Goal: Contribute content: Contribute content

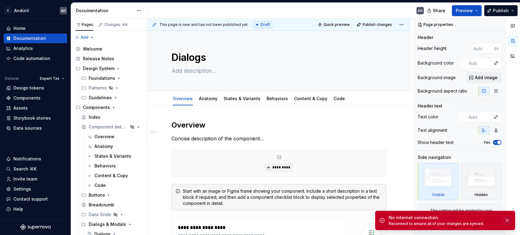
click at [508, 222] on button "button" at bounding box center [507, 220] width 8 height 9
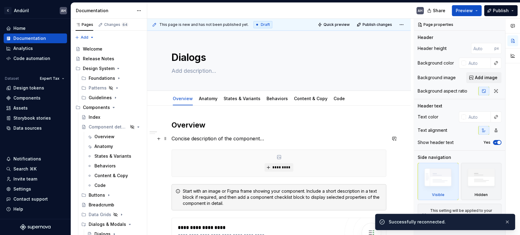
click at [282, 138] on p "Concise description of the component…" at bounding box center [278, 138] width 215 height 7
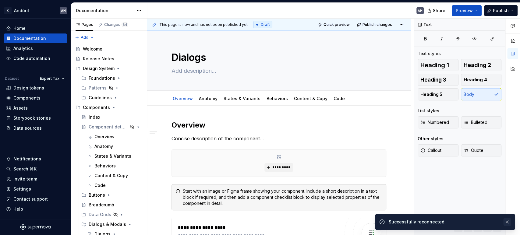
click at [508, 222] on button "button" at bounding box center [507, 222] width 8 height 9
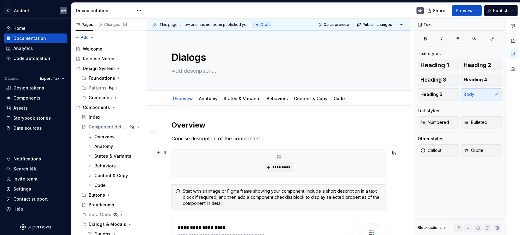
type textarea "*"
click at [281, 140] on p "Concise description of the component…" at bounding box center [278, 138] width 215 height 7
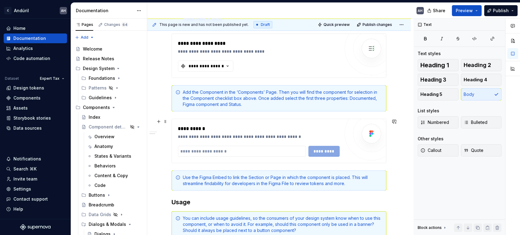
scroll to position [185, 0]
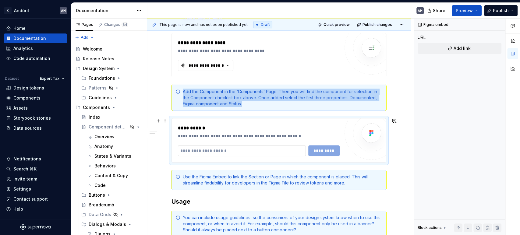
click at [217, 147] on input "text" at bounding box center [242, 150] width 128 height 11
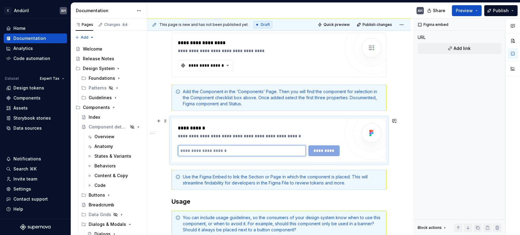
click at [222, 150] on input "text" at bounding box center [242, 150] width 128 height 11
paste input "**********"
type input "**********"
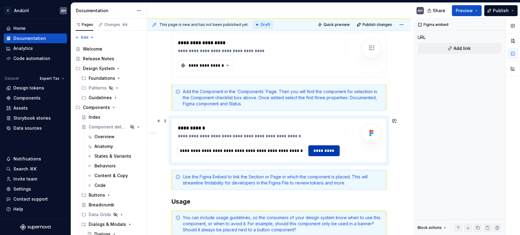
click at [336, 145] on button "*********" at bounding box center [324, 150] width 32 height 11
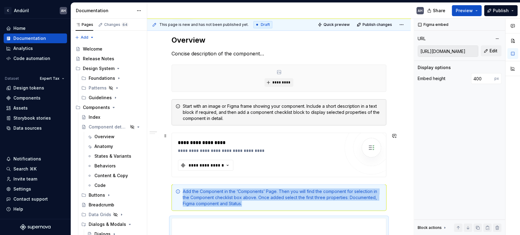
scroll to position [66, 0]
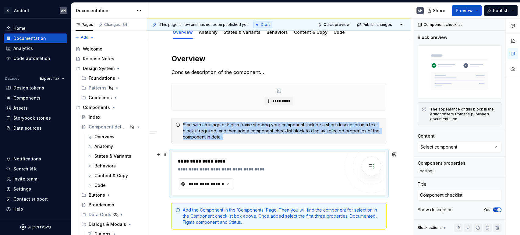
click at [192, 184] on div "**********" at bounding box center [206, 184] width 37 height 6
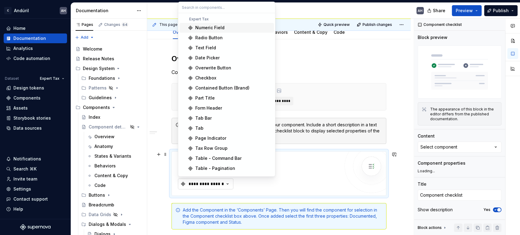
type textarea "*"
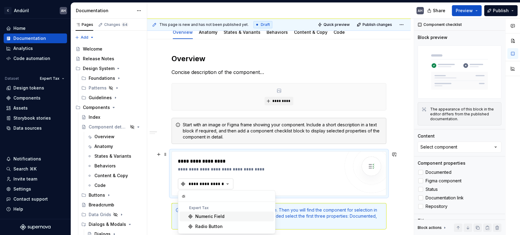
type input "d"
click at [37, 96] on div "Components" at bounding box center [26, 98] width 27 height 6
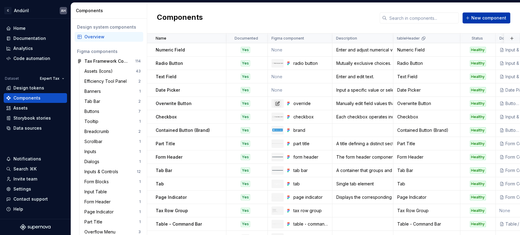
click at [480, 17] on span "New component" at bounding box center [488, 18] width 35 height 6
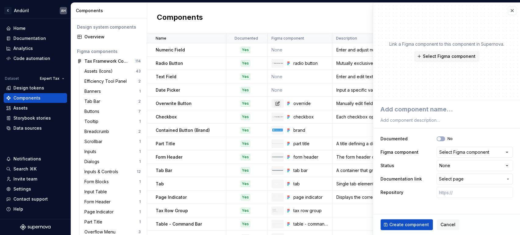
type textarea "*"
type textarea "D"
type textarea "*"
type textarea "Dia"
type textarea "*"
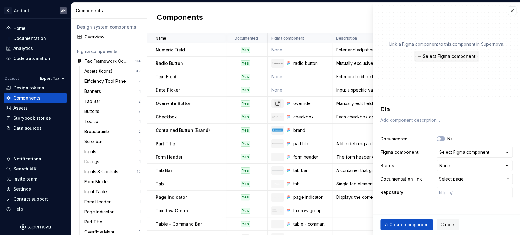
type textarea "Dial"
type textarea "*"
type textarea "Dialo"
type textarea "*"
type textarea "Dialog"
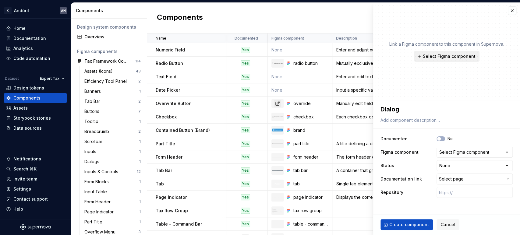
click at [446, 55] on span "Select Figma component" at bounding box center [449, 56] width 53 height 6
type textarea "*"
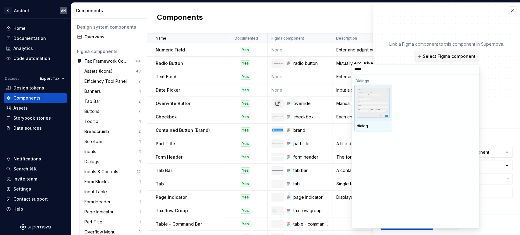
type input "******"
click at [381, 104] on img at bounding box center [372, 103] width 33 height 30
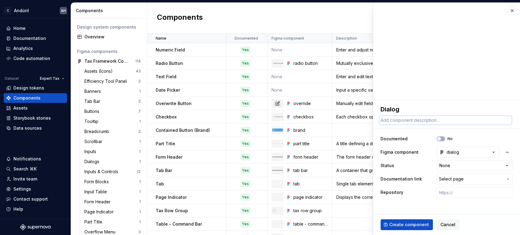
click at [397, 121] on textarea at bounding box center [445, 120] width 132 height 9
paste textarea "dialog is a pop-up that allows the user to interact with both the dialog and th…"
type textarea "*"
type textarea "dialog is a pop-up that allows the user to interact with both the dialog and th…"
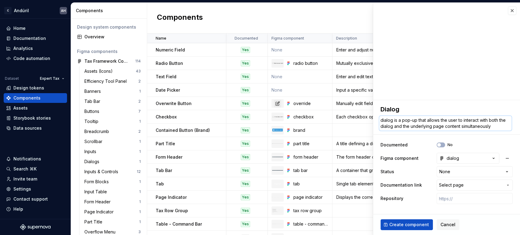
drag, startPoint x: 399, startPoint y: 121, endPoint x: 380, endPoint y: 119, distance: 19.3
click at [380, 119] on textarea "dialog is a pop-up that allows the user to interact with both the dialog and th…" at bounding box center [445, 123] width 132 height 15
type textarea "*"
type textarea "Aa pop-up that allows the user to interact with both the dialog and the underly…"
type textarea "*"
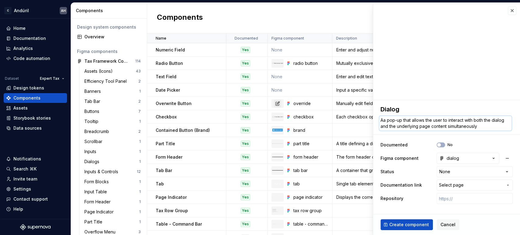
type textarea "A pop-up that allows the user to interact with both the dialog and the underlyi…"
click at [492, 123] on textarea "A pop-up that allows the user to interact with both the dialog and the underlyi…" at bounding box center [445, 123] width 132 height 15
click at [419, 127] on textarea "A pop-up that allows the user to interact with both the dialog and the underlyi…" at bounding box center [445, 123] width 132 height 15
click at [482, 125] on textarea "A pop-up that allows the user to interact with both the dialog and the underlyi…" at bounding box center [445, 123] width 132 height 15
type textarea "*"
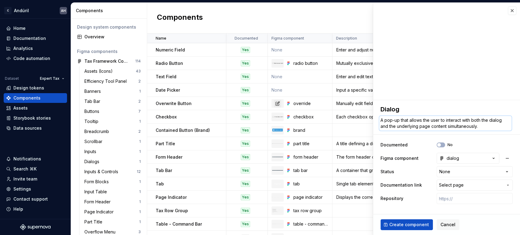
type textarea "A pop-up that allows the user to interact with both the dialog and the underlyi…"
click at [454, 169] on html "C Andúril AH Home Documentation Analytics Code automation Dataset Expert Tax De…" at bounding box center [260, 117] width 520 height 235
select select "**********"
type textarea "*"
click at [463, 172] on html "C Andúril AH Home Documentation Analytics Code automation Dataset Expert Tax De…" at bounding box center [260, 117] width 520 height 235
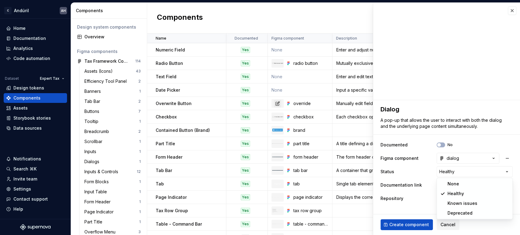
select select
type textarea "*"
click at [459, 184] on span "Select page" at bounding box center [451, 185] width 25 height 6
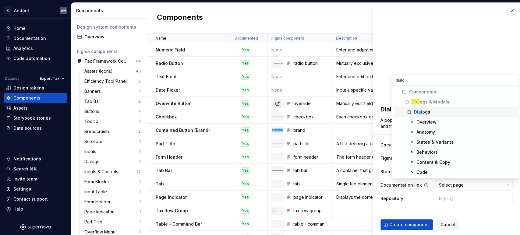
type input "dialog"
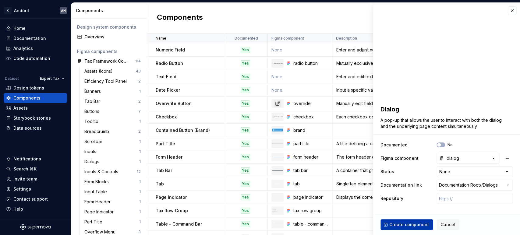
click at [412, 223] on span "Create component" at bounding box center [409, 225] width 40 height 6
type textarea "*"
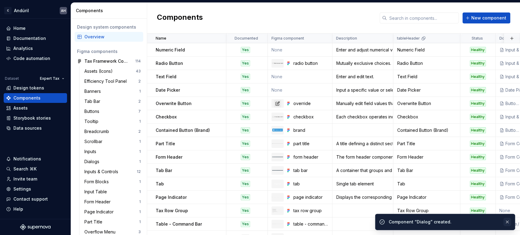
click at [508, 220] on button "button" at bounding box center [507, 222] width 8 height 9
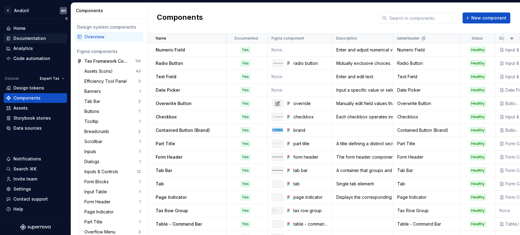
click at [42, 39] on div "Documentation" at bounding box center [29, 38] width 33 height 6
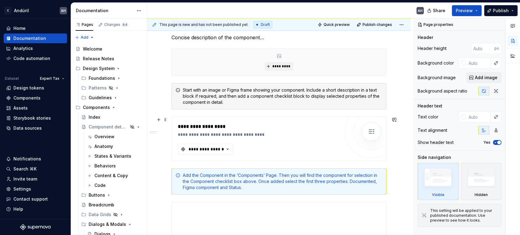
scroll to position [101, 0]
type textarea "*"
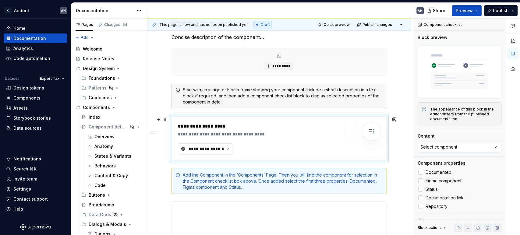
click at [202, 147] on div "**********" at bounding box center [206, 149] width 37 height 6
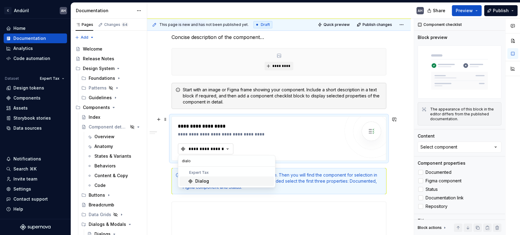
type input "dialog"
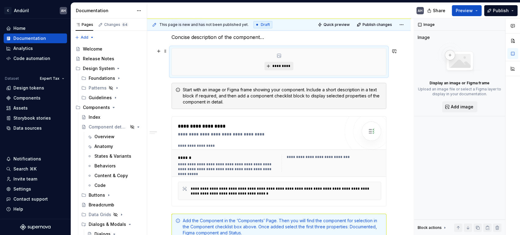
click at [276, 67] on span "*********" at bounding box center [281, 66] width 19 height 5
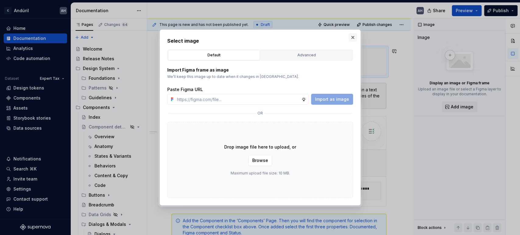
click at [353, 37] on button "button" at bounding box center [352, 37] width 9 height 9
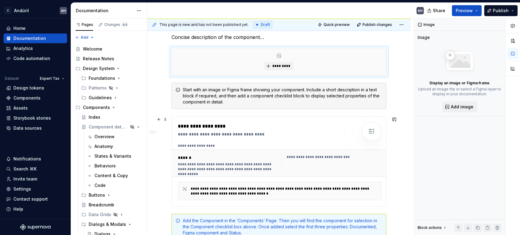
scroll to position [0, 0]
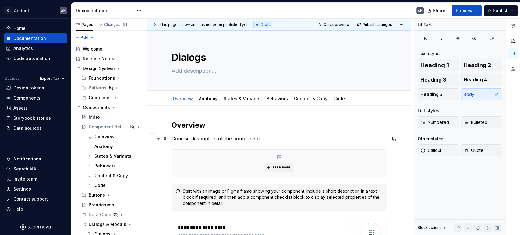
click at [267, 141] on p "Concise description of the component…" at bounding box center [278, 138] width 215 height 7
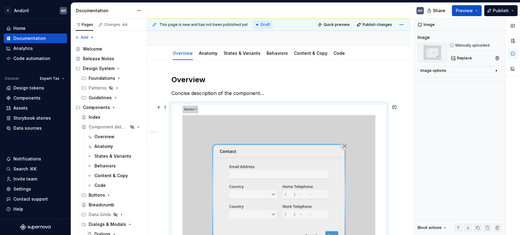
scroll to position [135, 0]
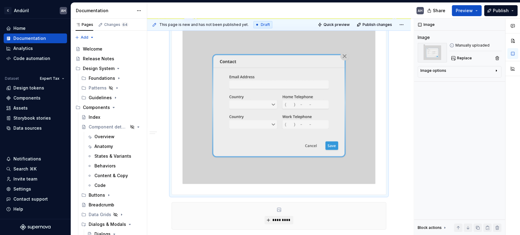
click at [336, 126] on img at bounding box center [279, 105] width 214 height 180
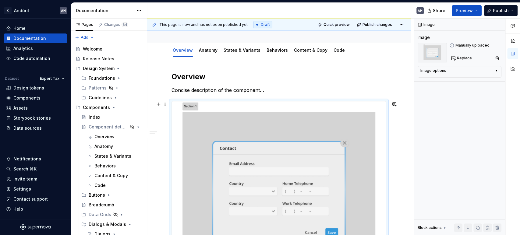
scroll to position [0, 0]
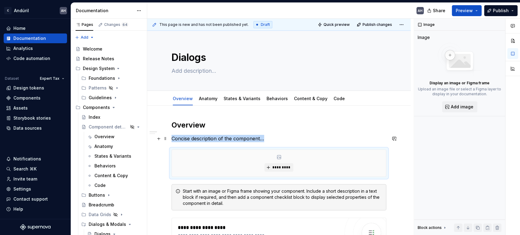
click at [268, 141] on p "Concise description of the component…" at bounding box center [278, 138] width 215 height 7
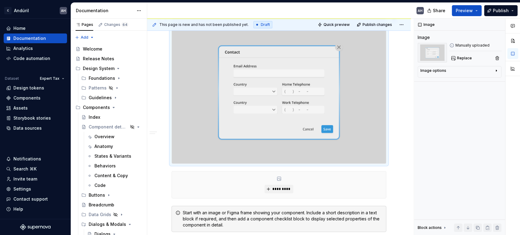
scroll to position [169, 0]
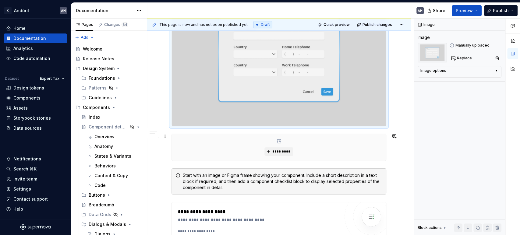
click at [260, 148] on div "*********" at bounding box center [279, 147] width 214 height 27
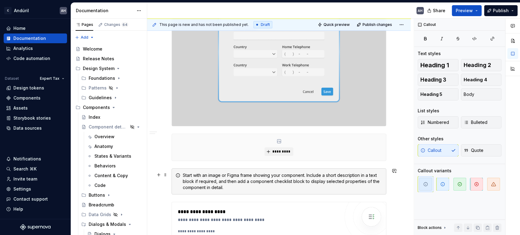
click at [231, 177] on div "Start with an image or Figma frame showing your component. Include a short desc…" at bounding box center [282, 181] width 199 height 18
click at [165, 136] on span at bounding box center [165, 136] width 5 height 9
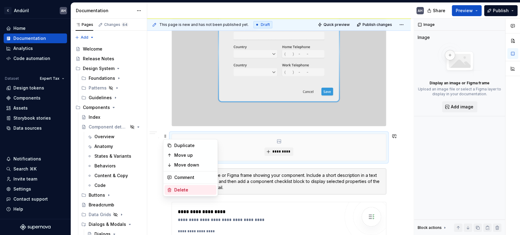
click at [190, 190] on div "Delete" at bounding box center [194, 190] width 40 height 6
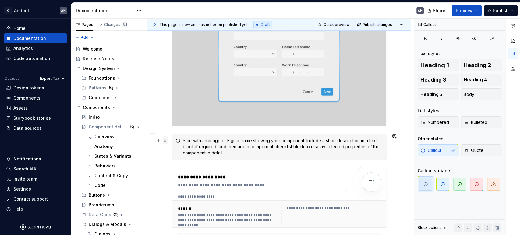
click at [163, 139] on span at bounding box center [165, 140] width 5 height 9
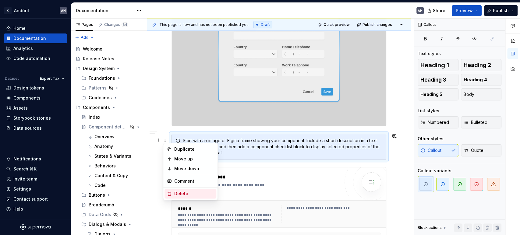
click at [181, 193] on div "Delete" at bounding box center [194, 194] width 40 height 6
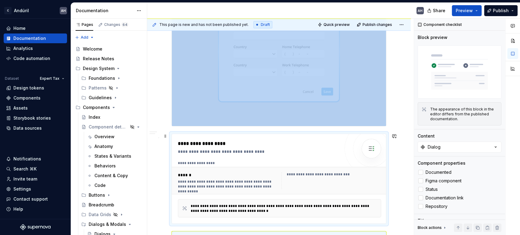
type textarea "*"
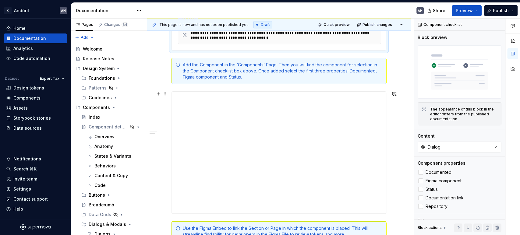
scroll to position [338, 0]
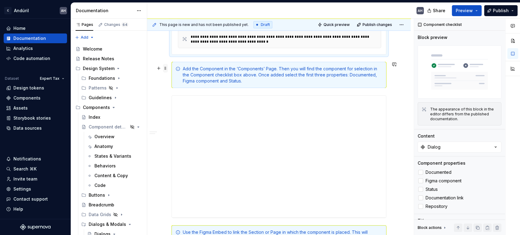
click at [165, 68] on span at bounding box center [165, 68] width 5 height 9
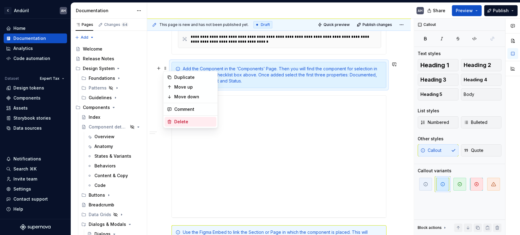
click at [183, 119] on div "Delete" at bounding box center [194, 122] width 40 height 6
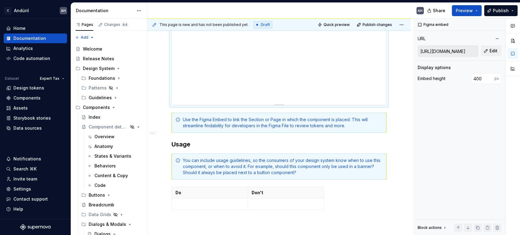
scroll to position [440, 0]
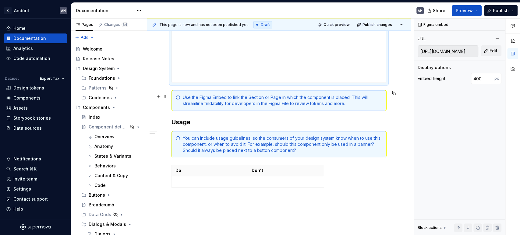
click at [231, 98] on div "Use the Figma Embed to link the Section or Page in which the component is place…" at bounding box center [282, 100] width 199 height 12
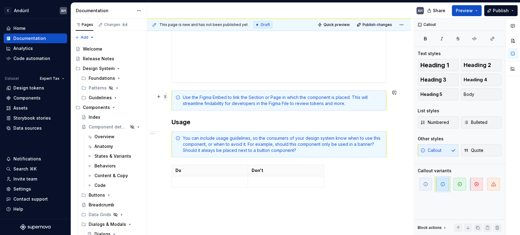
click at [166, 96] on span at bounding box center [165, 96] width 5 height 9
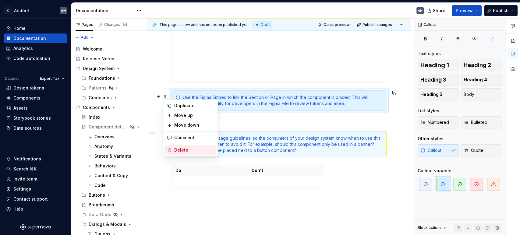
click at [183, 151] on div "Delete" at bounding box center [194, 150] width 40 height 6
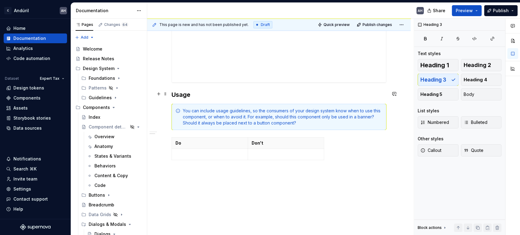
click at [176, 151] on p at bounding box center [209, 154] width 68 height 6
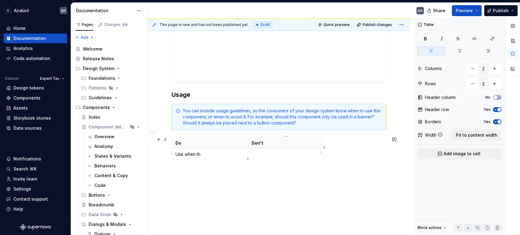
click at [282, 154] on p at bounding box center [285, 154] width 68 height 6
click at [209, 151] on p "Use when th" at bounding box center [209, 154] width 68 height 6
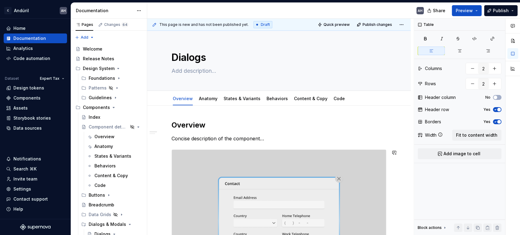
scroll to position [0, 0]
click at [212, 138] on p "Concise description of the component…" at bounding box center [278, 138] width 215 height 7
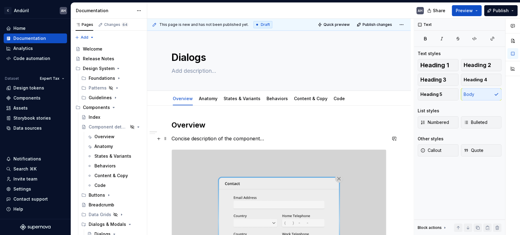
click at [212, 138] on p "Concise description of the component…" at bounding box center [278, 138] width 215 height 7
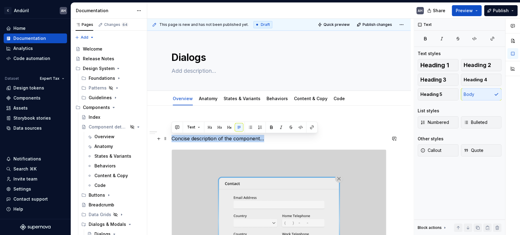
click at [212, 138] on p "Concise description of the component…" at bounding box center [278, 138] width 215 height 7
click at [187, 72] on textarea at bounding box center [277, 71] width 215 height 10
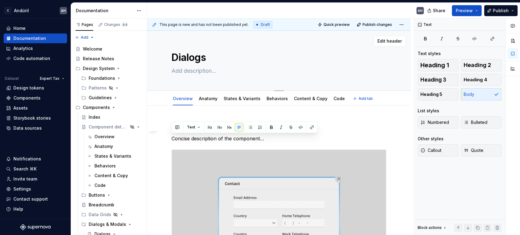
type textarea "*"
type textarea "N"
type textarea "*"
type textarea "No"
type textarea "*"
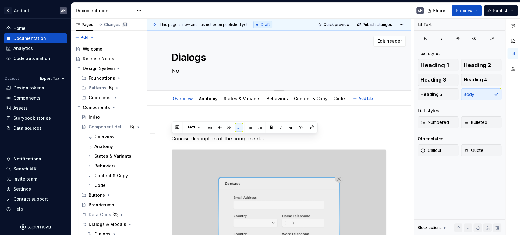
type textarea "Non"
type textarea "*"
type textarea "Non-"
type textarea "*"
type textarea "Non-m"
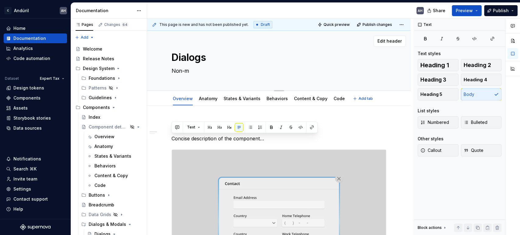
type textarea "*"
type textarea "Non-mo"
type textarea "*"
type textarea "Non-mod"
type textarea "*"
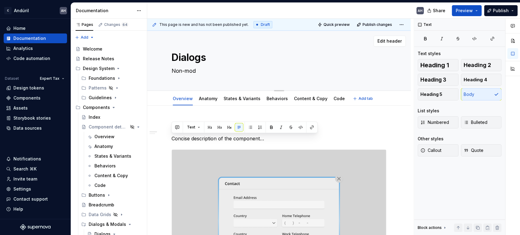
type textarea "Non-moda"
type textarea "*"
type textarea "Non-modal"
type textarea "*"
type textarea "Non-modal d"
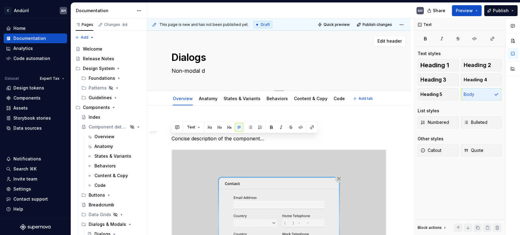
type textarea "*"
type textarea "Non-modal di"
type textarea "*"
type textarea "Non-modal dia"
type textarea "*"
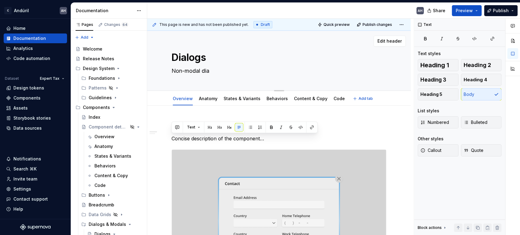
type textarea "Non-modal dial"
type textarea "*"
type textarea "Non-modal dialo"
type textarea "*"
type textarea "Non-modal dialog"
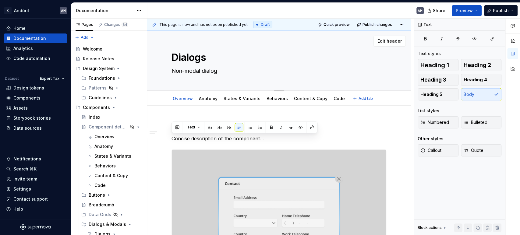
type textarea "*"
type textarea "Non-modal dialogu"
type textarea "*"
type textarea "Non-modal dialogue"
type textarea "*"
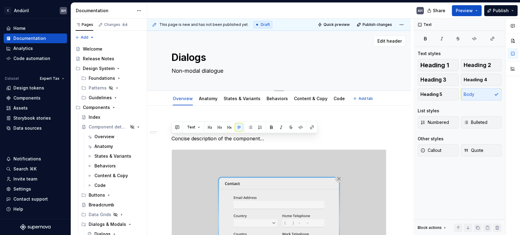
type textarea "Non-modal dialogue"
type textarea "*"
type textarea "Non-modal dialogue th"
type textarea "*"
type textarea "Non-modal dialogue tha"
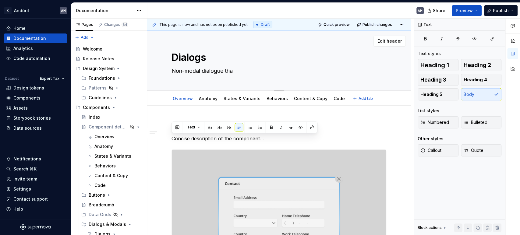
type textarea "*"
type textarea "Non-modal dialogue that"
type textarea "*"
type textarea "Non-modal dialogue that"
type textarea "*"
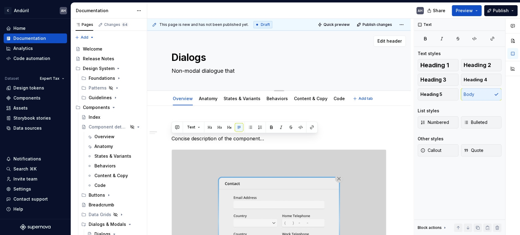
type textarea "Non-modal dialogue that d"
type textarea "*"
type textarea "Non-modal dialogue that do"
type textarea "*"
type textarea "Non-modal dialogue that doe"
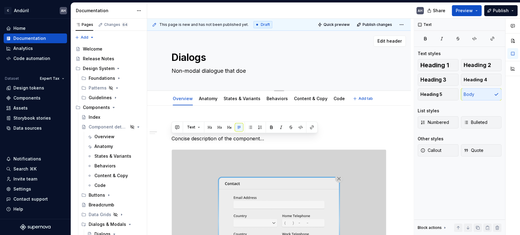
type textarea "*"
type textarea "Non-modal dialogue that does"
type textarea "*"
type textarea "Non-modal dialogue that doesn"
type textarea "*"
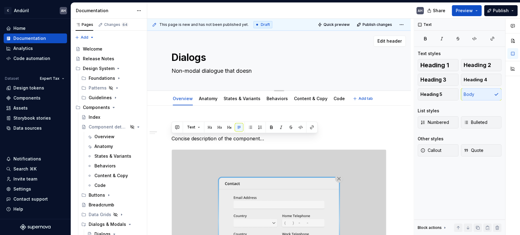
type textarea "Non-modal dialogue that doesnt"
type textarea "*"
type textarea "Non-modal dialogue that doesnt'"
type textarea "*"
type textarea "Non-modal dialogue that doesnt"
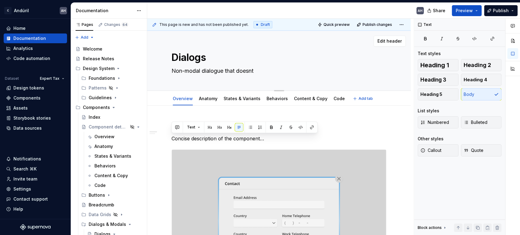
type textarea "*"
type textarea "Non-modal dialogue that doesn"
type textarea "*"
type textarea "Non-modal dialogue that doesn't"
type textarea "*"
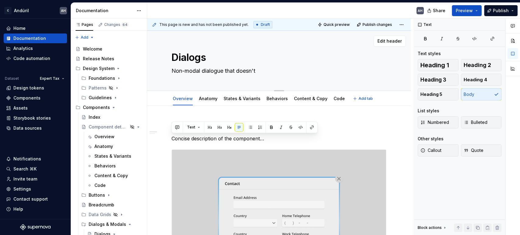
type textarea "Non-modal dialogue that doesn't"
type textarea "*"
type textarea "Non-modal dialogue that doesn't"
type textarea "*"
type textarea "Non-modal dialogue that doesn't d"
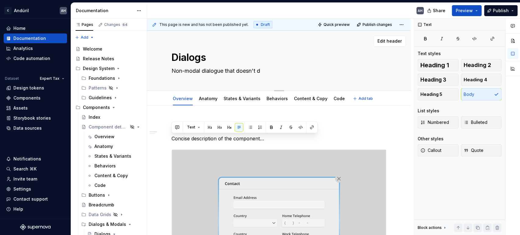
type textarea "*"
type textarea "Non-modal dialogue that doesn't di"
type textarea "*"
type textarea "Non-modal dialogue that doesn't dis"
type textarea "*"
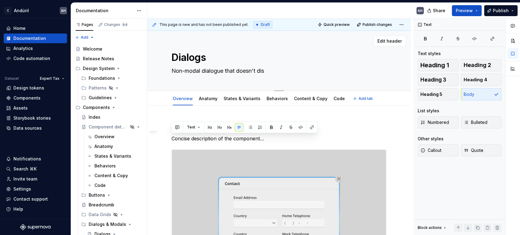
type textarea "Non-modal dialogue that doesn't disa"
type textarea "*"
type textarea "Non-modal dialogue that doesn't disab"
type textarea "*"
type textarea "Non-modal dialogue that doesn't disabl"
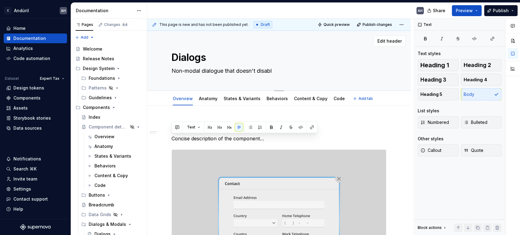
type textarea "*"
type textarea "Non-modal dialogue that doesn't disable"
type textarea "*"
type textarea "Non-modal dialogue that doesn't disable"
type textarea "*"
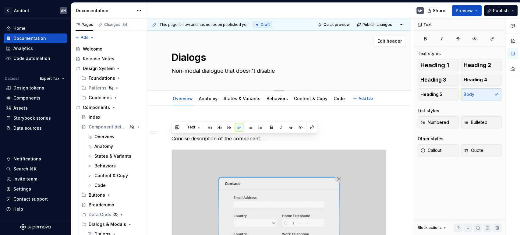
type textarea "Non-modal dialogue that doesn't disable m"
type textarea "*"
type textarea "Non-modal dialogue that doesn't disable ma"
type textarea "*"
type textarea "Non-modal dialogue that doesn't disable mai"
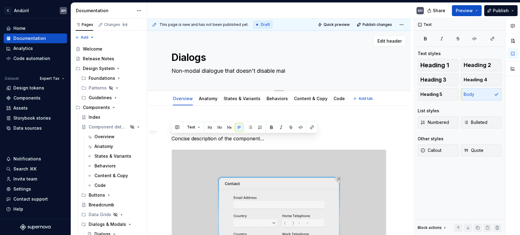
type textarea "*"
type textarea "Non-modal dialogue that doesn't disable main"
type textarea "*"
type textarea "Non-modal dialogue that doesn't disable main c"
type textarea "*"
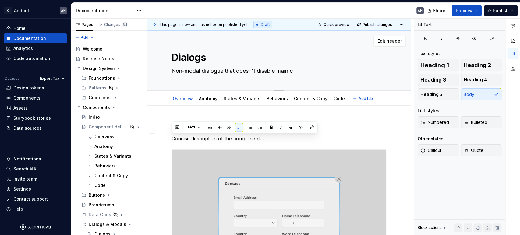
type textarea "Non-modal dialogue that doesn't disable main co"
type textarea "*"
type textarea "Non-modal dialogue that doesn't disable main con"
type textarea "*"
type textarea "Non-modal dialogue that doesn't disable main cont"
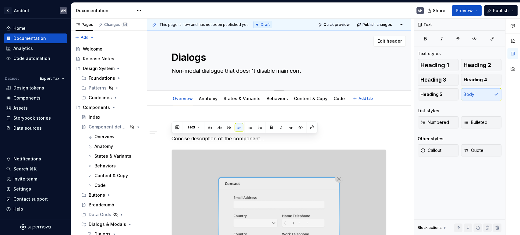
type textarea "*"
type textarea "Non-modal dialogue that doesn't disable main [PERSON_NAME]"
type textarea "*"
type textarea "Non-modal dialogue that doesn't disable main conten"
type textarea "*"
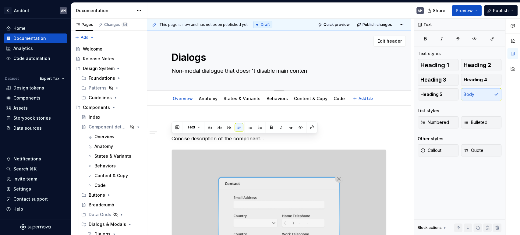
type textarea "Non-modal dialogue that doesn't disable main content"
type textarea "*"
type textarea "Non-modal dialogue that doesn't disable main content"
click at [259, 141] on p "Concise description of the component…" at bounding box center [278, 138] width 215 height 7
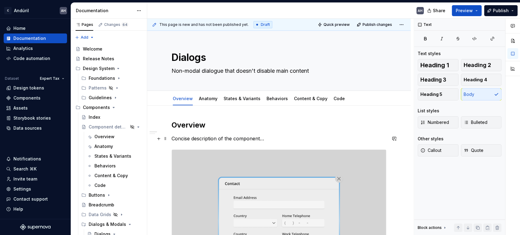
drag, startPoint x: 271, startPoint y: 138, endPoint x: 266, endPoint y: 139, distance: 4.9
click at [266, 139] on p "Concise description of the component…" at bounding box center [278, 138] width 215 height 7
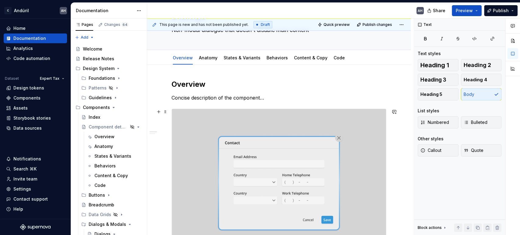
scroll to position [34, 0]
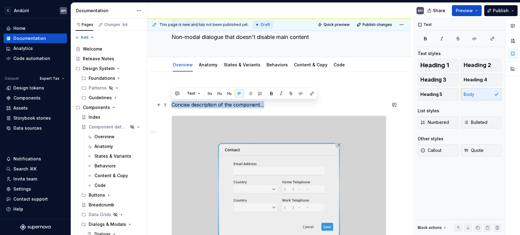
drag, startPoint x: 265, startPoint y: 103, endPoint x: 170, endPoint y: 107, distance: 94.7
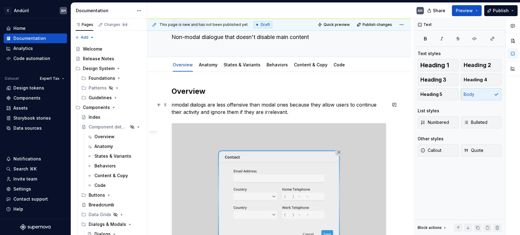
click at [195, 106] on p "nmodal dialogs are less offensive than modal ones because they allow users to c…" at bounding box center [278, 108] width 215 height 15
click at [177, 105] on p "nmodal dialogs are less offensive than modal ones because they allow users to c…" at bounding box center [278, 108] width 215 height 15
click at [284, 103] on p "Non-modal dialogs are less offensive than modal ones because they allow users t…" at bounding box center [278, 108] width 215 height 15
click at [218, 104] on p "Non-modal dialogs are less offensive than modal ones because they allow users t…" at bounding box center [278, 108] width 215 height 15
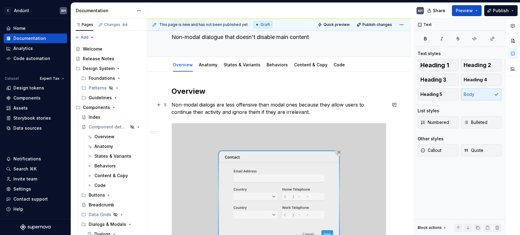
click at [231, 103] on p "Non-modal dialogs are less offensive than modal ones because they allow users t…" at bounding box center [278, 108] width 215 height 15
click at [330, 107] on p "Non-modal dialogs are less offensive than modal ones because they allow users t…" at bounding box center [278, 108] width 215 height 15
click at [278, 106] on p "Non-modal dialogs are less offensive than modal ones because they allow users t…" at bounding box center [278, 108] width 215 height 15
click at [323, 104] on p "Non-modal dialogs are less offensive than modal ones because they allow users t…" at bounding box center [278, 108] width 215 height 15
click at [363, 104] on p "Non-modal dialogs are less offensive than modal ones because they allow users t…" at bounding box center [278, 108] width 215 height 15
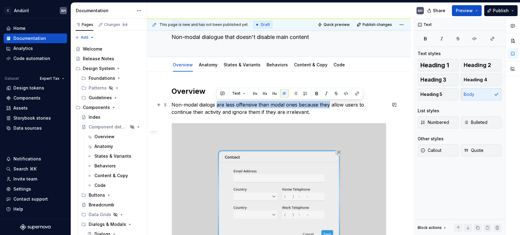
drag, startPoint x: 328, startPoint y: 105, endPoint x: 216, endPoint y: 107, distance: 112.0
click at [216, 107] on p "Non-modal dialogs are less offensive than modal ones because they allow users t…" at bounding box center [278, 108] width 215 height 15
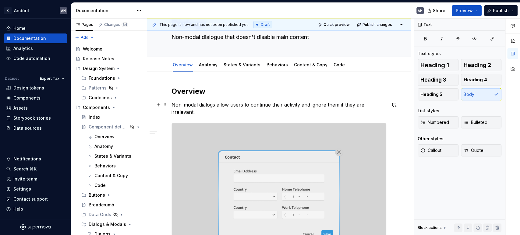
scroll to position [0, 0]
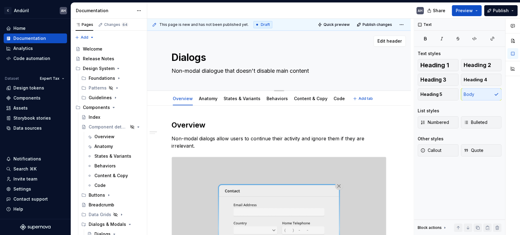
click at [233, 71] on textarea "Non-modal dialogue that doesn't disable main content" at bounding box center [277, 71] width 215 height 10
click at [246, 70] on textarea "Non-modal dialogue that doesn't disable main content" at bounding box center [277, 71] width 215 height 10
type textarea "*"
type textarea "Non-modal dialogue that ddisable main content"
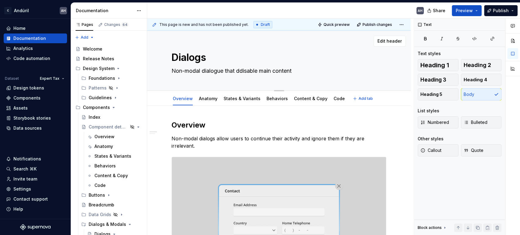
type textarea "*"
type textarea "Non-modal dialogue that dodisable main content"
type textarea "*"
type textarea "Non-modal dialogue that dondisable main content"
type textarea "*"
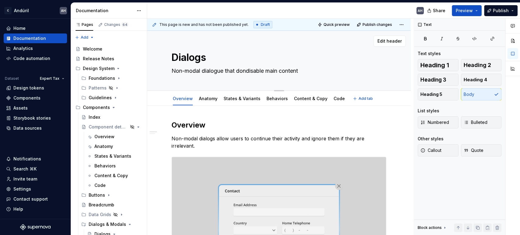
type textarea "Non-modal dialogue that don'tdisable main content"
type textarea "*"
type textarea "Non-modal dialogue that don't disable main content"
type textarea "*"
type textarea "Non-modal dialogue that don't obdisable main content"
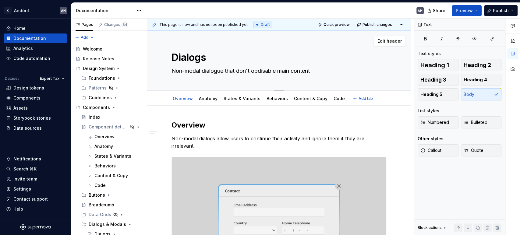
type textarea "*"
type textarea "Non-modal dialogue that don't obsdisable main content"
type textarea "*"
type textarea "Non-modal dialogue that don't obdisable main content"
type textarea "*"
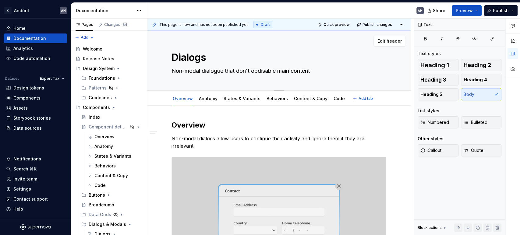
type textarea "Non-modal dialogue that don't obtdisable main content"
type textarea "*"
type textarea "Non-modal dialogue that don't obdisable main content"
type textarea "*"
type textarea "Non-modal dialogue that don't obsdisable main content"
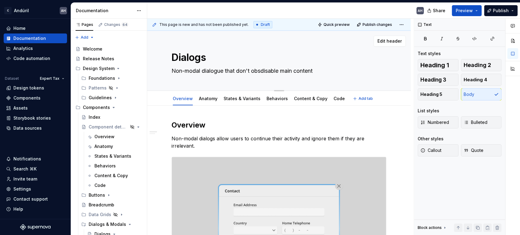
type textarea "*"
type textarea "Non-modal dialogue that don't obstdisable main content"
type textarea "*"
type textarea "Non-modal dialogue that don't obstrdisable main content"
type textarea "*"
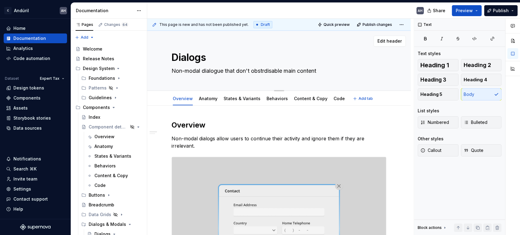
type textarea "Non-modal dialogue that don't obstrudisable main content"
type textarea "*"
type textarea "Non-modal dialogue that don't obstrucdisable main content"
type textarea "*"
type textarea "Non-modal dialogue that don't obstructdisable main content"
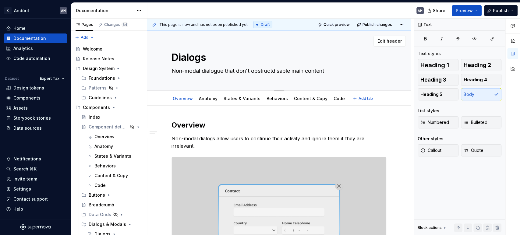
type textarea "*"
type textarea "Non-modal dialogue that don't obstruct disable main content"
type textarea "*"
type textarea "Non-modal dialogue that don't obstruct intdisable main content"
type textarea "*"
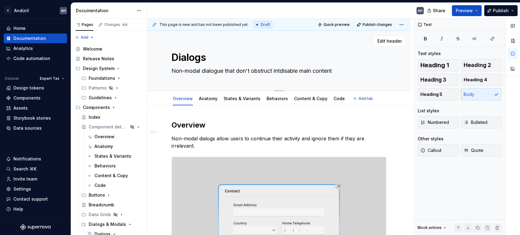
type textarea "Non-modal dialogue that don't obstruct intedisable main content"
type textarea "*"
type textarea "Non-modal dialogue that don't obstruct interdisable main content"
type textarea "*"
type textarea "Non-modal dialogue that don't obstruct interadisable main content"
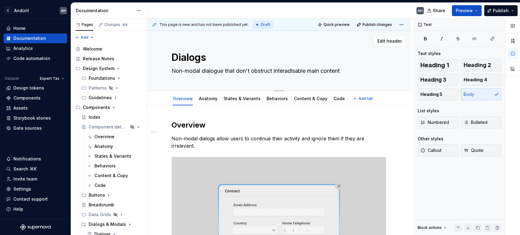
type textarea "*"
type textarea "Non-modal dialogue that don't obstruct interacdisable main content"
type textarea "*"
type textarea "Non-modal dialogue that don't obstruct interactdisable main content"
type textarea "*"
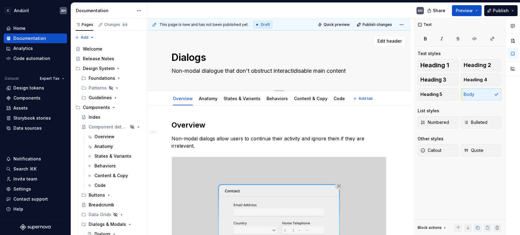
type textarea "Non-modal dialogue that don't obstruct interactiodisable main content"
type textarea "*"
type textarea "Non-modal dialogue that don't obstruct interactiondisable main content"
type textarea "*"
type textarea "Non-modal dialogue that don't obstruct interactionsdisable main content"
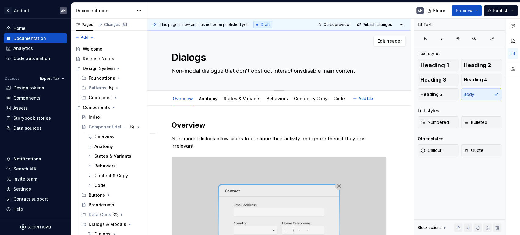
type textarea "*"
type textarea "Non-modal dialogue that don't obstruct interactions disable main content"
click at [316, 142] on p "Non-modal dialogs allow users to continue their activity and ignore them if the…" at bounding box center [278, 142] width 215 height 15
click at [312, 138] on p "Non-modal dialogs allow users to continue their activity and ignore them if the…" at bounding box center [278, 142] width 215 height 15
click at [273, 136] on p "Non-modal dialogs allow users to continue their activity and ignore them if the…" at bounding box center [278, 142] width 215 height 15
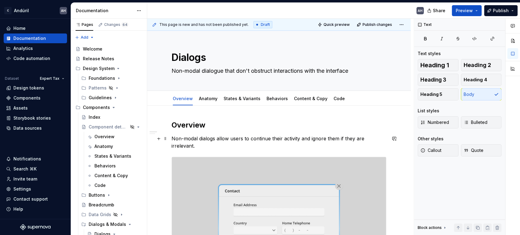
click at [219, 143] on p "Non-modal dialogs allow users to continue their activity and ignore them if the…" at bounding box center [278, 142] width 215 height 15
click at [272, 138] on p "Non-modal dialogs allow users to continue their activity and ignore them if the…" at bounding box center [278, 142] width 215 height 15
click at [218, 146] on p "Non-modal dialogs allow users to continue their activity and ignore them if the…" at bounding box center [278, 142] width 215 height 15
click at [179, 55] on textarea "Dialogs" at bounding box center [277, 57] width 215 height 15
click at [179, 55] on textarea "Untitled groupNo" at bounding box center [277, 57] width 215 height 15
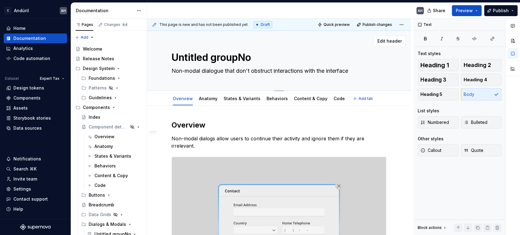
click at [179, 55] on textarea "Untitled groupNo" at bounding box center [277, 57] width 215 height 15
drag, startPoint x: 179, startPoint y: 55, endPoint x: 179, endPoint y: 46, distance: 8.5
click at [179, 46] on div "Untitled groupNo Non-modal dialogue that don't obstruct interactions with the i…" at bounding box center [278, 61] width 263 height 60
click at [213, 70] on textarea "Non-modal dialogue that don't obstruct interactions with the interface" at bounding box center [277, 71] width 215 height 10
click at [235, 70] on textarea "Non-modal dialogue that don't obstruct interactions with the interface" at bounding box center [277, 71] width 215 height 10
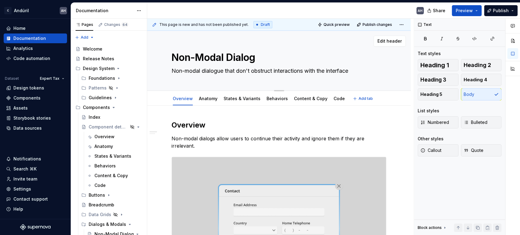
drag, startPoint x: 240, startPoint y: 71, endPoint x: 173, endPoint y: 70, distance: 67.3
click at [173, 70] on textarea "Non-modal dialogue that don't obstruct interactions with the interface" at bounding box center [277, 71] width 215 height 10
click at [326, 71] on textarea "Pop-ups that don't obstruct interactions with the interface" at bounding box center [277, 71] width 215 height 10
click at [247, 140] on p "Non-modal dialogs allow users to continue their activity and ignore them if the…" at bounding box center [278, 142] width 215 height 15
click at [237, 145] on p "Non-modal dialogs allow users to continue their activity and ignore them if the…" at bounding box center [278, 142] width 215 height 15
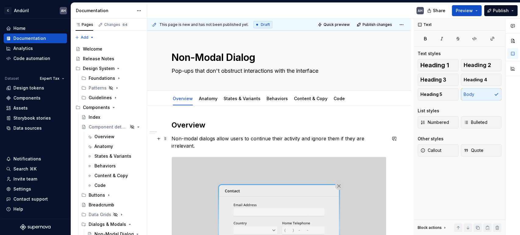
click at [219, 144] on p "Non-modal dialogs allow users to continue their activity and ignore them if the…" at bounding box center [278, 142] width 215 height 15
click at [209, 97] on link "Anatomy" at bounding box center [208, 98] width 19 height 5
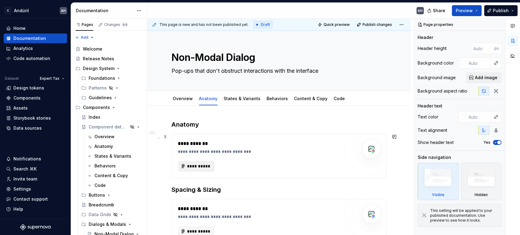
click at [196, 166] on span "**********" at bounding box center [199, 166] width 24 height 6
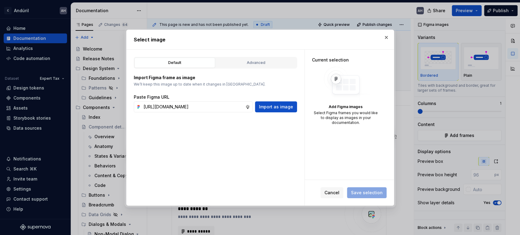
scroll to position [0, 180]
click at [284, 106] on span "Import as image" at bounding box center [276, 107] width 34 height 6
drag, startPoint x: 215, startPoint y: 108, endPoint x: 228, endPoint y: 103, distance: 14.6
click at [215, 108] on input "text" at bounding box center [193, 106] width 104 height 11
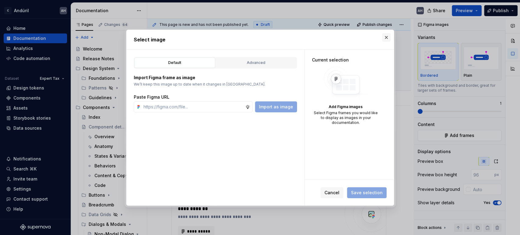
click at [385, 40] on button "button" at bounding box center [386, 37] width 9 height 9
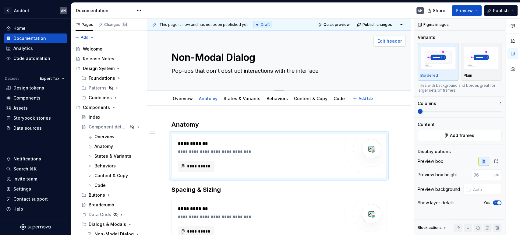
click at [385, 37] on button "Edit header" at bounding box center [389, 41] width 32 height 11
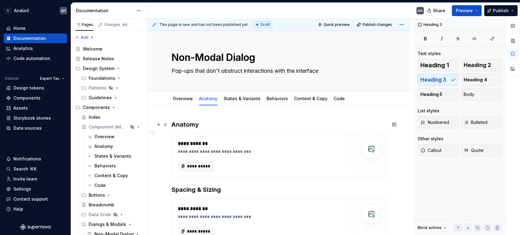
click at [236, 123] on h3 "Anatomy" at bounding box center [278, 124] width 215 height 9
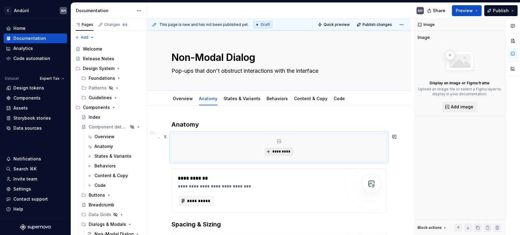
click at [272, 152] on button "*********" at bounding box center [278, 151] width 29 height 9
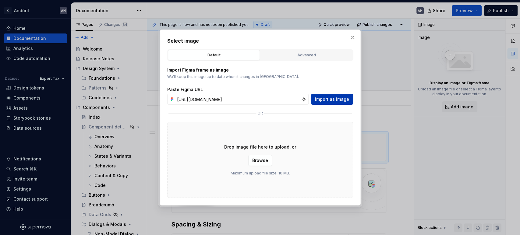
click at [340, 100] on span "Import as image" at bounding box center [332, 99] width 34 height 6
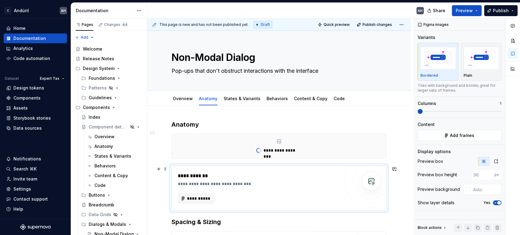
click at [244, 180] on div "**********" at bounding box center [259, 179] width 162 height 15
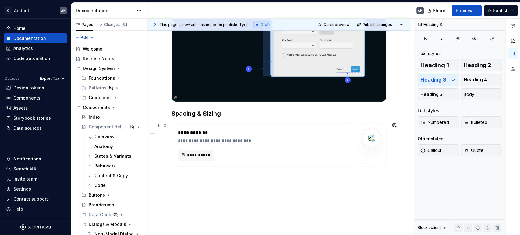
scroll to position [203, 0]
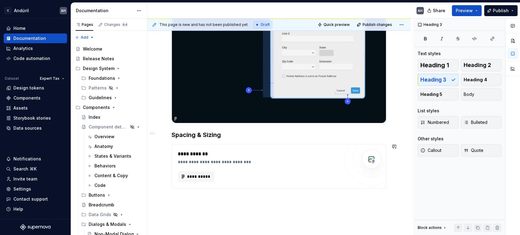
click at [228, 139] on div "**********" at bounding box center [278, 61] width 215 height 286
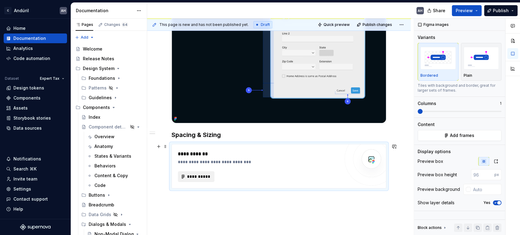
click at [193, 179] on button "**********" at bounding box center [196, 176] width 37 height 11
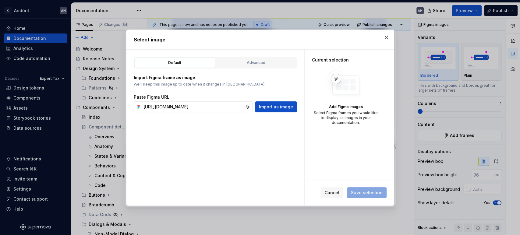
scroll to position [0, 181]
click at [277, 112] on button "Import as image" at bounding box center [276, 106] width 42 height 11
click at [383, 40] on button "button" at bounding box center [386, 37] width 9 height 9
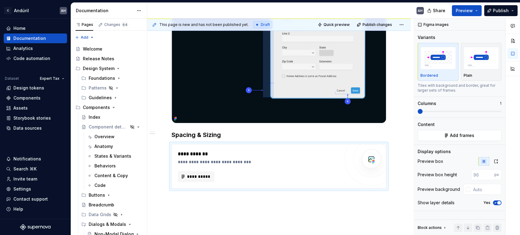
click at [313, 96] on img at bounding box center [279, 27] width 214 height 192
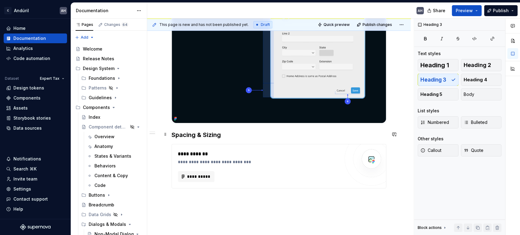
click at [230, 132] on h3 "Spacing & Sizing" at bounding box center [278, 135] width 215 height 9
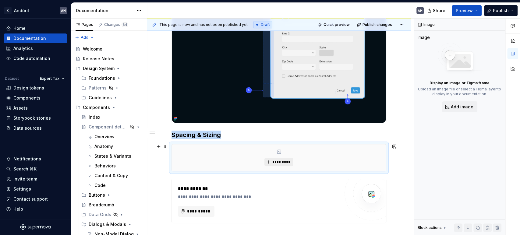
click at [281, 161] on span "*********" at bounding box center [281, 162] width 19 height 5
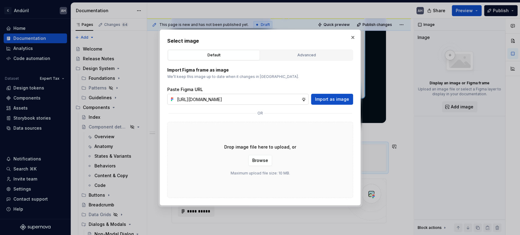
scroll to position [0, 159]
click at [325, 100] on span "Import as image" at bounding box center [332, 99] width 34 height 6
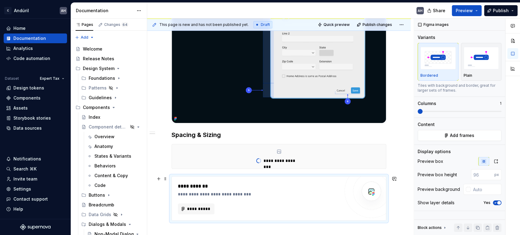
drag, startPoint x: 326, startPoint y: 193, endPoint x: 352, endPoint y: 169, distance: 35.1
click at [326, 193] on div "**********" at bounding box center [258, 194] width 161 height 6
click at [475, 75] on div "Plain" at bounding box center [480, 75] width 35 height 5
click at [448, 71] on div "Bordered" at bounding box center [437, 62] width 35 height 32
click at [273, 96] on img at bounding box center [279, 27] width 214 height 192
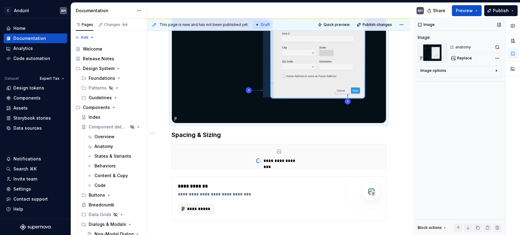
click at [452, 72] on div "Image options" at bounding box center [456, 71] width 73 height 7
click at [433, 149] on div "Image Image anatomy Replace Image options Alignment Caption Block actions Move …" at bounding box center [459, 127] width 91 height 217
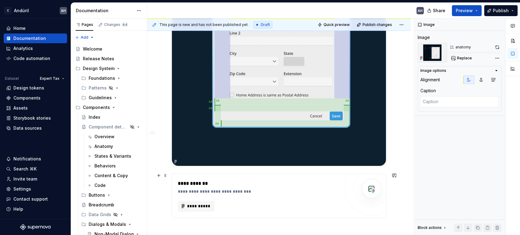
scroll to position [440, 0]
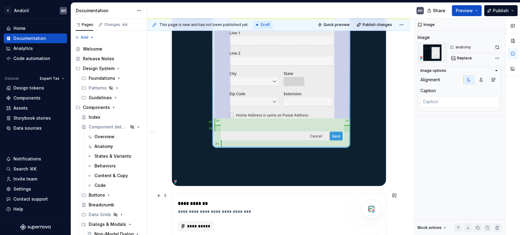
click at [248, 212] on div "**********" at bounding box center [258, 212] width 161 height 6
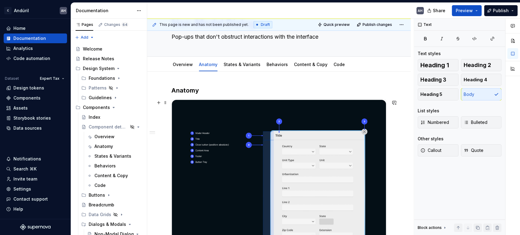
scroll to position [34, 0]
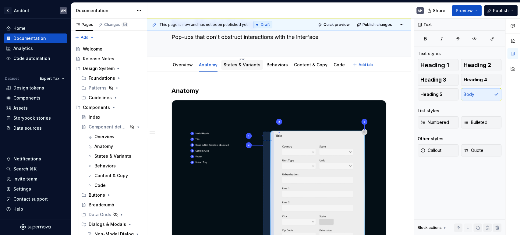
click at [233, 65] on link "States & Variants" at bounding box center [241, 64] width 37 height 5
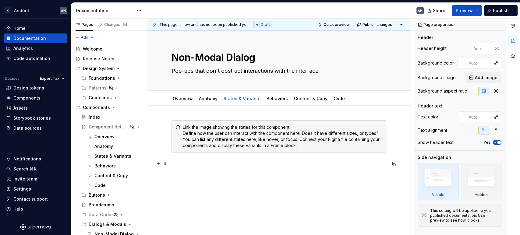
click at [192, 167] on p at bounding box center [278, 163] width 215 height 7
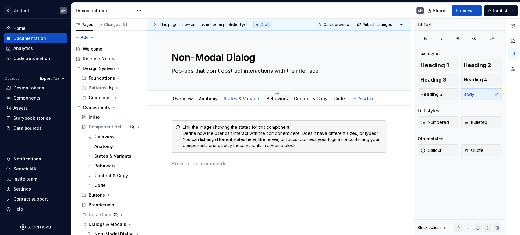
click at [275, 101] on div "Behaviors" at bounding box center [276, 99] width 21 height 6
click at [305, 94] on html "C Andúril AH Home Documentation Analytics Code automation Dataset Expert Tax De…" at bounding box center [260, 117] width 520 height 235
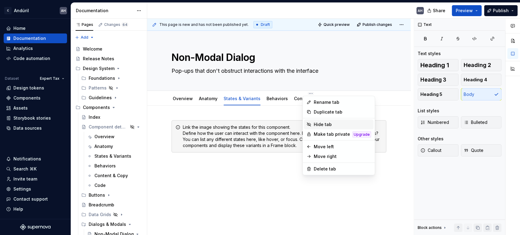
click at [321, 124] on div "Hide tab" at bounding box center [342, 124] width 57 height 6
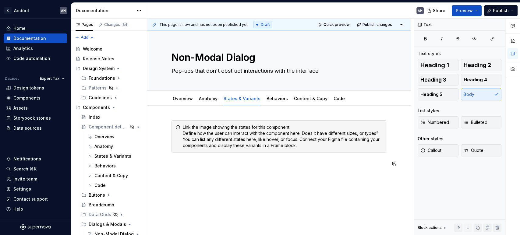
click at [171, 191] on div "Link the image showing the states for this component. Define how the user can i…" at bounding box center [278, 175] width 263 height 139
click at [305, 92] on html "C Andúril AH Home Documentation Analytics Code automation Dataset Expert Tax De…" at bounding box center [260, 117] width 520 height 235
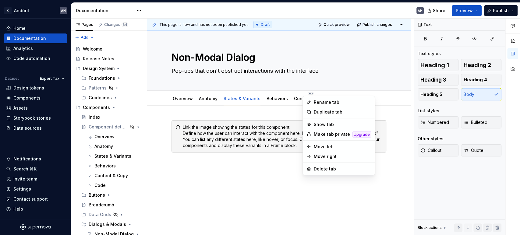
click at [285, 121] on html "C Andúril AH Home Documentation Analytics Code automation Dataset Expert Tax De…" at bounding box center [260, 117] width 520 height 235
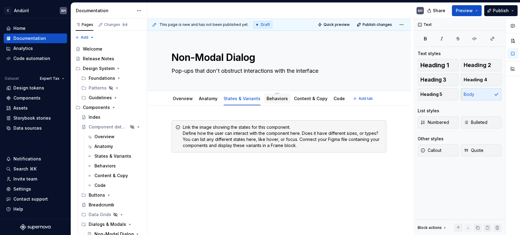
click at [272, 97] on link "Behaviors" at bounding box center [276, 98] width 21 height 5
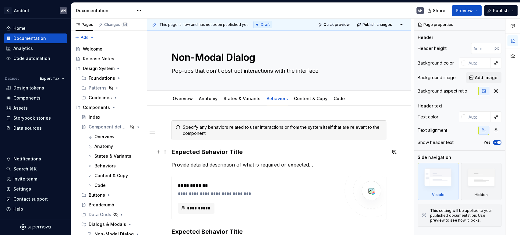
click at [249, 149] on h3 "Expected Behavior Title" at bounding box center [278, 152] width 215 height 9
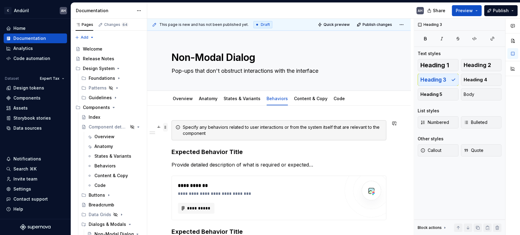
click at [164, 130] on span at bounding box center [165, 127] width 5 height 9
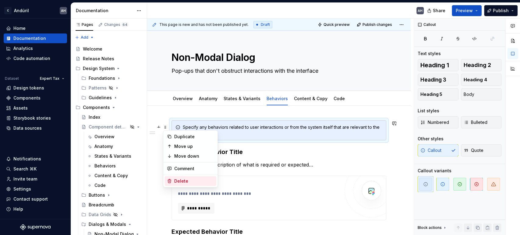
click at [176, 180] on div "Delete" at bounding box center [194, 181] width 40 height 6
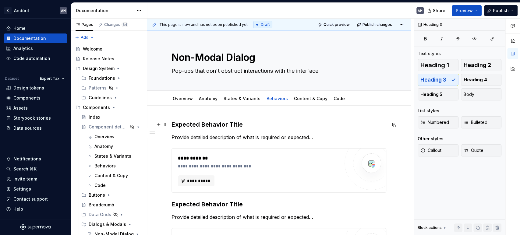
click at [210, 124] on h3 "Expected Behavior Title" at bounding box center [278, 124] width 215 height 9
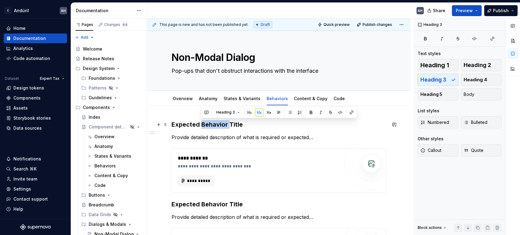
click at [210, 124] on h3 "Expected Behavior Title" at bounding box center [278, 124] width 215 height 9
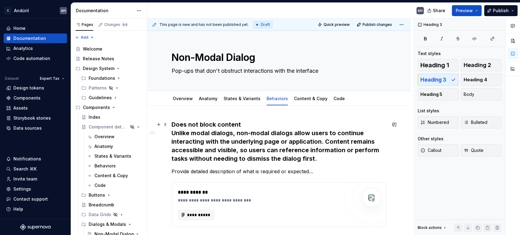
click at [172, 134] on h3 "Does not block content Unlike modal dialogs, non-modal dialogs allow users to c…" at bounding box center [278, 141] width 215 height 43
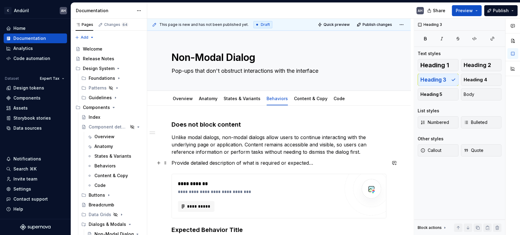
click at [183, 162] on p "Provide detailed description of what is required or expected…" at bounding box center [278, 162] width 215 height 7
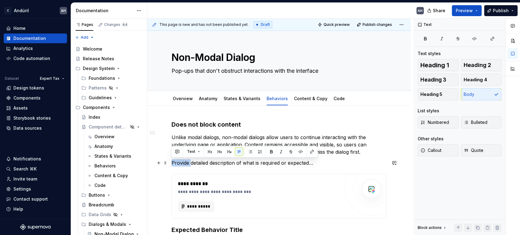
click at [183, 162] on p "Provide detailed description of what is required or expected…" at bounding box center [278, 162] width 215 height 7
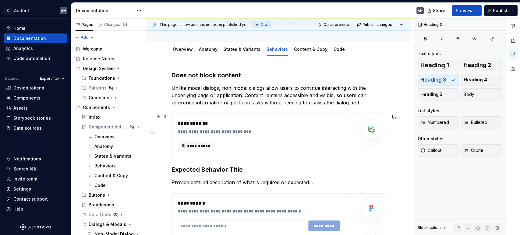
scroll to position [50, 0]
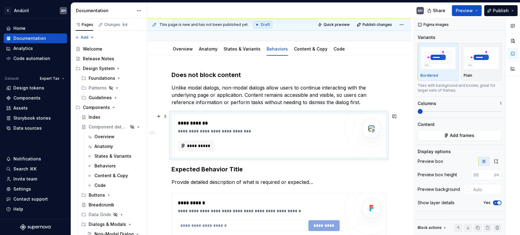
click at [237, 133] on div "**********" at bounding box center [258, 131] width 161 height 6
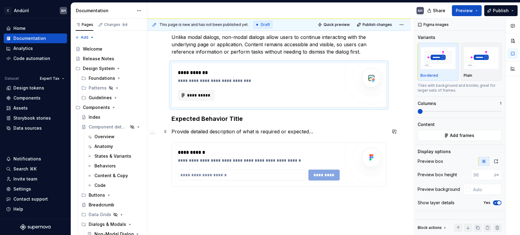
scroll to position [117, 0]
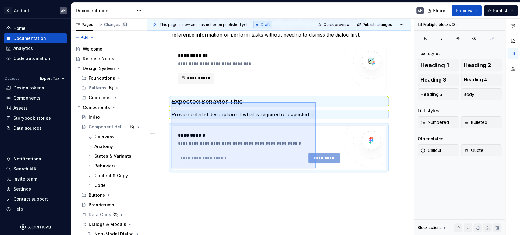
drag, startPoint x: 170, startPoint y: 102, endPoint x: 320, endPoint y: 174, distance: 165.7
click at [320, 174] on div "**********" at bounding box center [280, 127] width 266 height 217
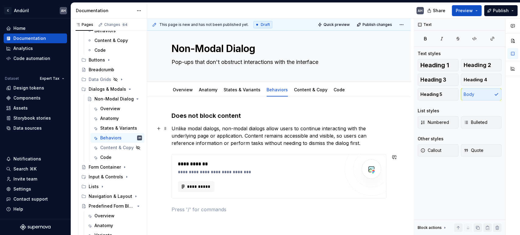
scroll to position [0, 0]
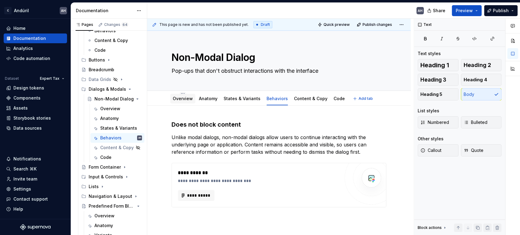
click at [181, 100] on link "Overview" at bounding box center [183, 98] width 20 height 5
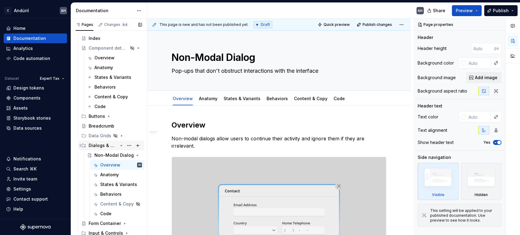
scroll to position [68, 0]
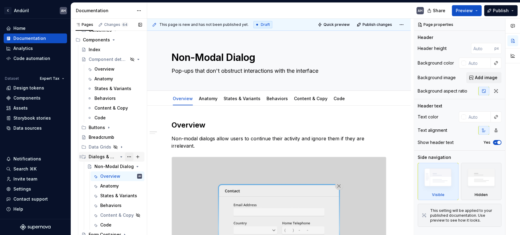
click at [125, 157] on button "Page tree" at bounding box center [129, 157] width 9 height 9
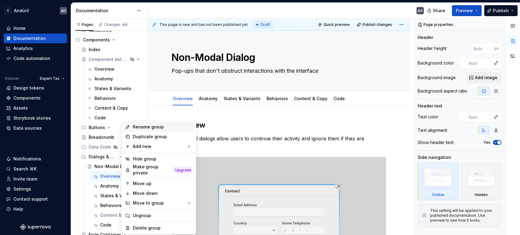
click at [144, 126] on div "Rename group" at bounding box center [162, 127] width 60 height 6
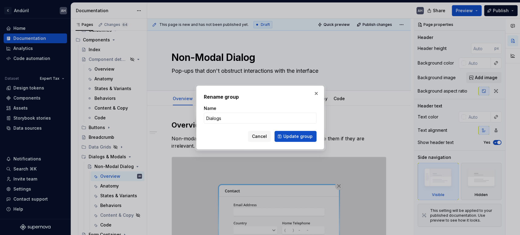
click button "Update group" at bounding box center [295, 136] width 42 height 11
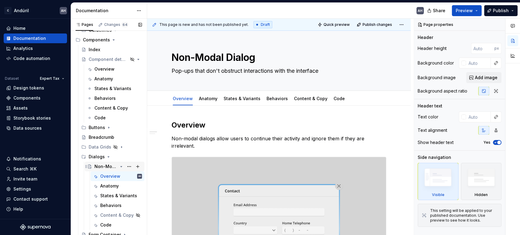
click at [121, 166] on icon "Page tree" at bounding box center [122, 166] width 2 height 1
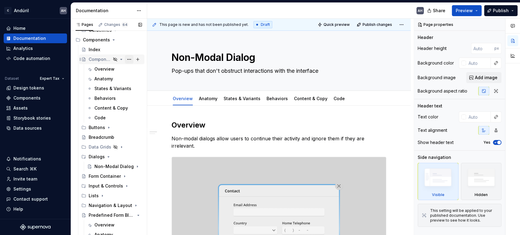
click at [126, 58] on button "Page tree" at bounding box center [129, 59] width 9 height 9
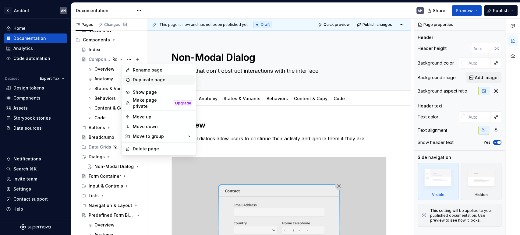
click at [143, 81] on div "Duplicate page" at bounding box center [162, 80] width 60 height 6
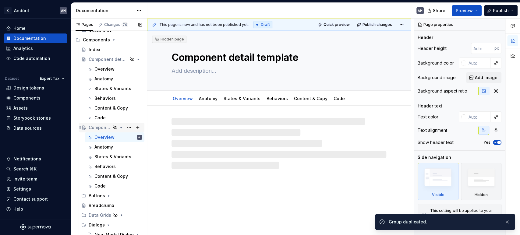
click at [119, 126] on icon "Page tree" at bounding box center [121, 127] width 5 height 5
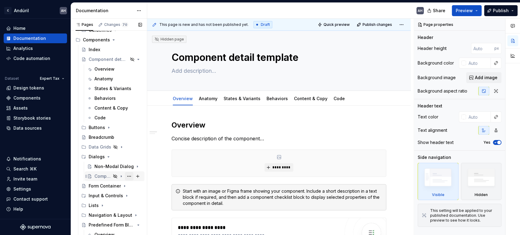
click at [125, 175] on button "Page tree" at bounding box center [129, 176] width 9 height 9
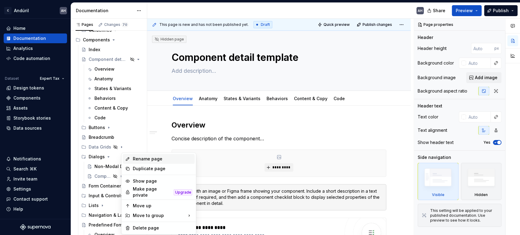
click at [155, 159] on div "Rename page" at bounding box center [162, 159] width 60 height 6
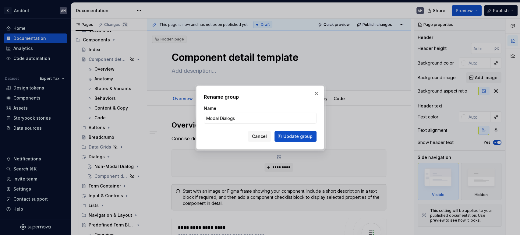
click button "Update group" at bounding box center [295, 136] width 42 height 11
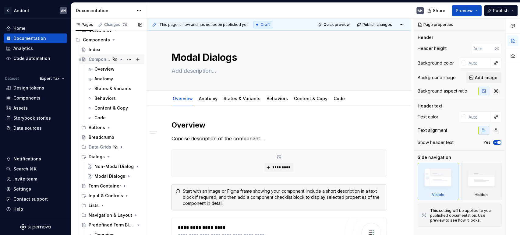
click at [119, 59] on icon "Page tree" at bounding box center [121, 59] width 5 height 5
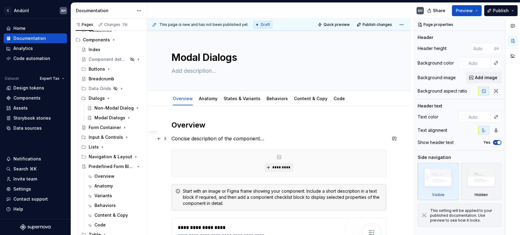
click at [236, 140] on p "Concise description of the component…" at bounding box center [278, 138] width 215 height 7
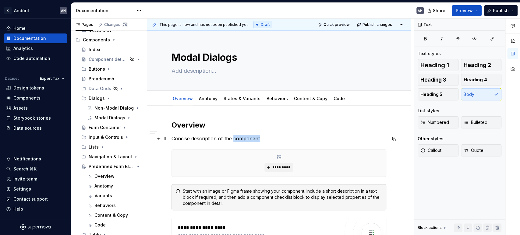
click at [236, 140] on p "Concise description of the component…" at bounding box center [278, 138] width 215 height 7
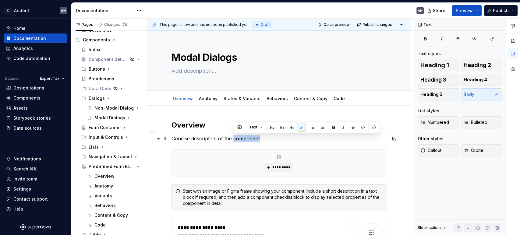
click at [236, 140] on p "Concise description of the component…" at bounding box center [278, 138] width 215 height 7
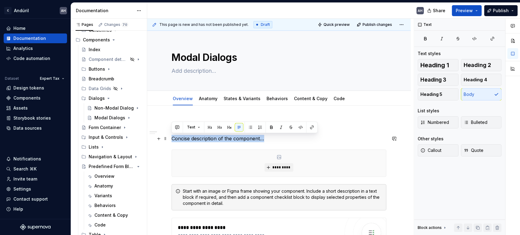
click at [236, 140] on p "Concise description of the component…" at bounding box center [278, 138] width 215 height 7
click at [191, 140] on p "Concise description of the component…" at bounding box center [278, 138] width 215 height 7
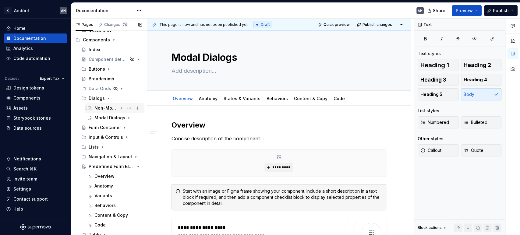
click at [100, 107] on div "Non-Modal Dialog" at bounding box center [105, 108] width 23 height 6
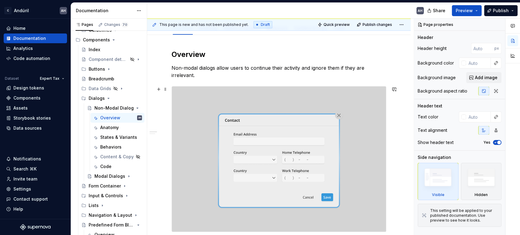
scroll to position [68, 0]
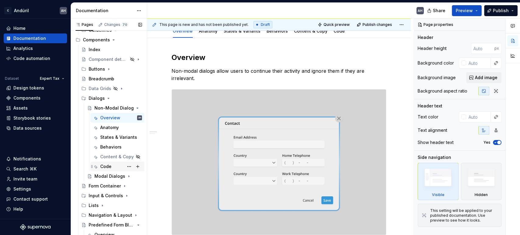
click at [110, 163] on div "Code" at bounding box center [121, 166] width 42 height 9
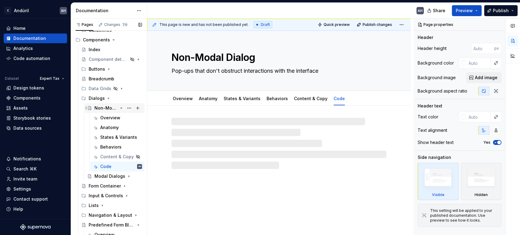
click at [121, 108] on icon "Page tree" at bounding box center [122, 108] width 2 height 1
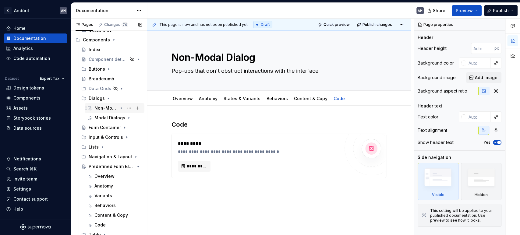
click at [103, 109] on div "Non-Modal Dialog" at bounding box center [105, 108] width 23 height 6
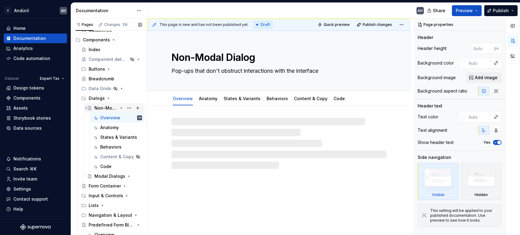
click at [103, 109] on div "Non-Modal Dialog" at bounding box center [105, 108] width 23 height 6
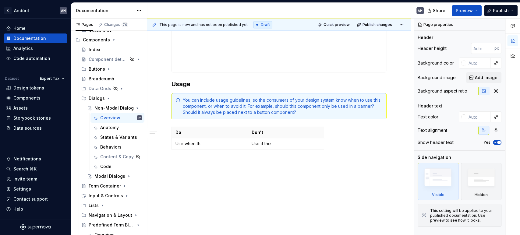
scroll to position [465, 0]
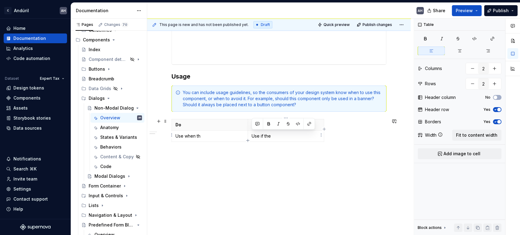
drag, startPoint x: 272, startPoint y: 135, endPoint x: 252, endPoint y: 135, distance: 20.1
click at [252, 135] on p "Use if the" at bounding box center [285, 136] width 68 height 6
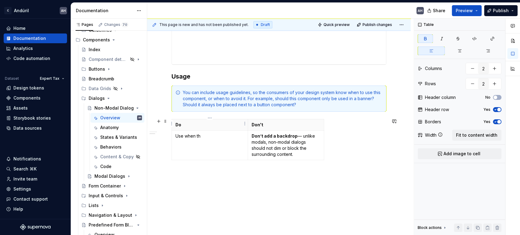
click at [181, 122] on p "Do" at bounding box center [209, 125] width 68 height 6
click at [476, 135] on span "Fit to content width" at bounding box center [476, 135] width 41 height 6
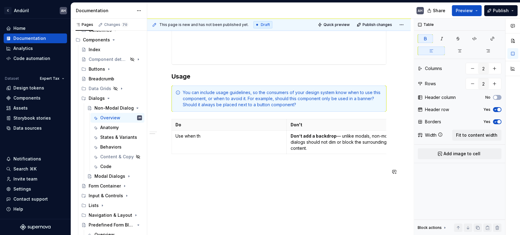
drag, startPoint x: 246, startPoint y: 184, endPoint x: 182, endPoint y: 98, distance: 107.2
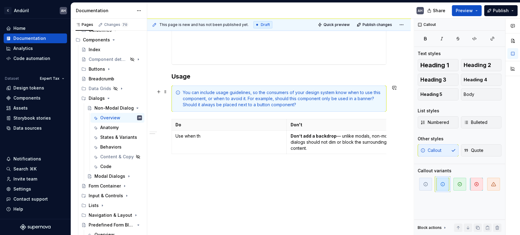
click at [182, 97] on div "You can include usage guidelines, so the consumers of your design system know w…" at bounding box center [278, 99] width 215 height 26
click at [164, 90] on span at bounding box center [165, 91] width 5 height 9
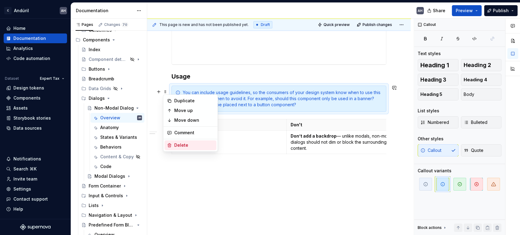
click at [189, 146] on div "Delete" at bounding box center [194, 145] width 40 height 6
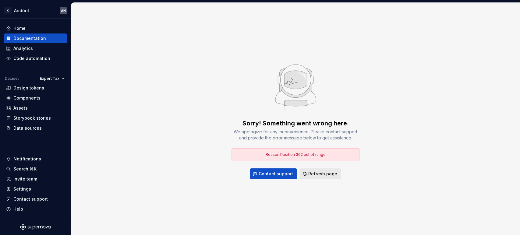
click at [307, 171] on button "Refresh page" at bounding box center [320, 173] width 42 height 11
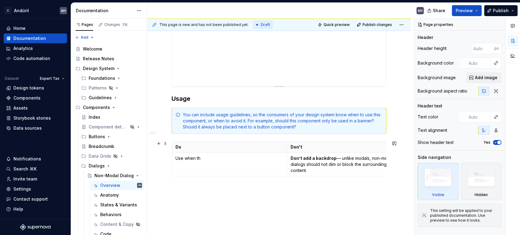
scroll to position [482, 0]
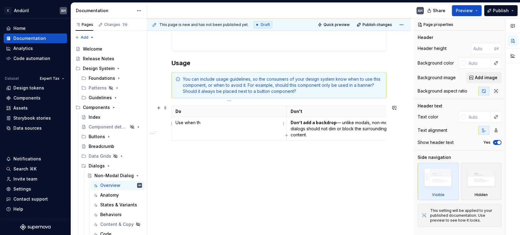
click at [260, 121] on td "Use when th" at bounding box center [229, 128] width 115 height 23
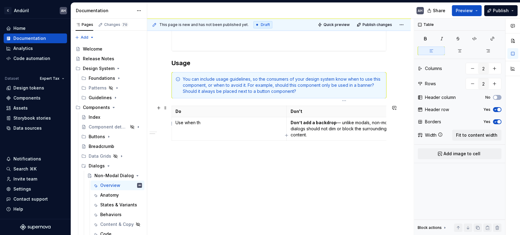
click at [318, 123] on p "Don’t add a backdrop — unlike modals, non-modal dialogs should not dim or block…" at bounding box center [343, 129] width 107 height 18
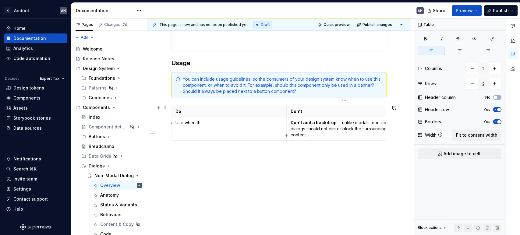
click at [297, 121] on p "Don’t add a backdrop — unlike modals, non-modal dialogs should not dim or block…" at bounding box center [343, 129] width 107 height 18
click at [197, 120] on p "Use when th" at bounding box center [228, 123] width 107 height 6
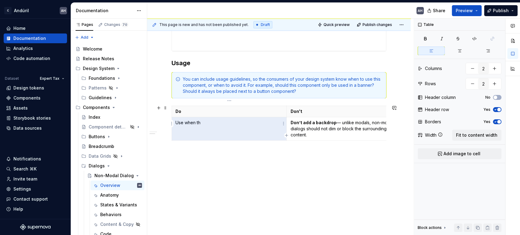
click at [202, 120] on p "Use when th" at bounding box center [228, 123] width 107 height 6
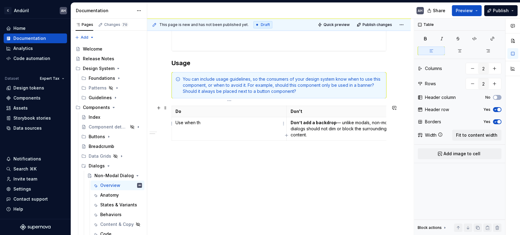
click at [209, 120] on p "Use when th" at bounding box center [228, 123] width 107 height 6
drag, startPoint x: 211, startPoint y: 116, endPoint x: 175, endPoint y: 119, distance: 35.7
click at [175, 120] on p "Use when th" at bounding box center [228, 123] width 107 height 6
click at [234, 121] on p "Position the dialog in a way that doesn’t obscure critical content." at bounding box center [228, 126] width 107 height 12
click at [236, 121] on p "Position the dialog in a way that doesn’t obscure critical content." at bounding box center [228, 126] width 107 height 12
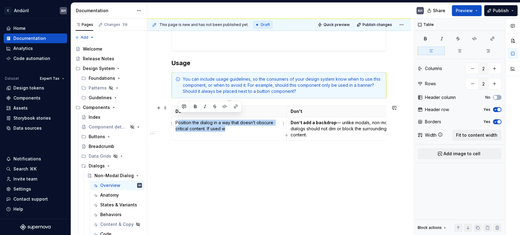
drag, startPoint x: 236, startPoint y: 121, endPoint x: 180, endPoint y: 118, distance: 55.5
click at [180, 120] on p "Position the dialog in a way that doesn’t obscure critical content. If used w" at bounding box center [228, 126] width 107 height 12
click at [214, 125] on p "Position the dialog in a way that doesn’t obscure critical content. If used w" at bounding box center [228, 126] width 107 height 12
drag, startPoint x: 228, startPoint y: 124, endPoint x: 176, endPoint y: 117, distance: 53.1
click at [176, 120] on p "Position the dialog in a way that doesn’t obscure critical content. If used w" at bounding box center [228, 126] width 107 height 12
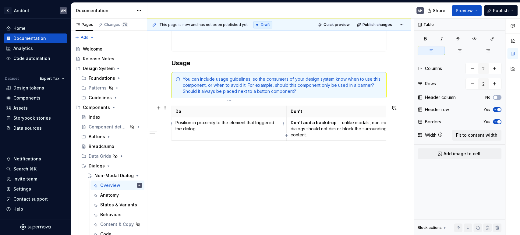
click at [189, 120] on p "Position in proximity to the element that triggered the dialog." at bounding box center [228, 126] width 107 height 12
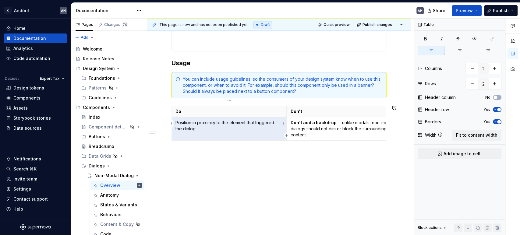
click at [189, 120] on p "Position in proximity to the element that triggered the dialog." at bounding box center [228, 126] width 107 height 12
click at [230, 152] on p at bounding box center [278, 153] width 215 height 7
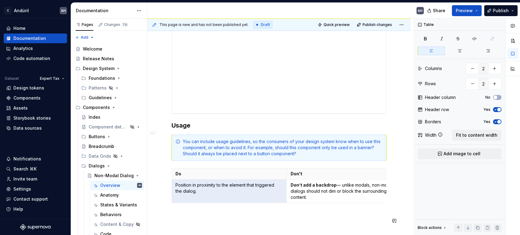
scroll to position [415, 0]
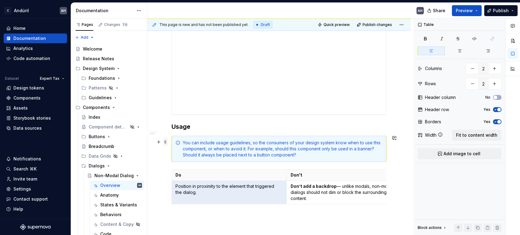
click at [166, 142] on span at bounding box center [165, 142] width 5 height 9
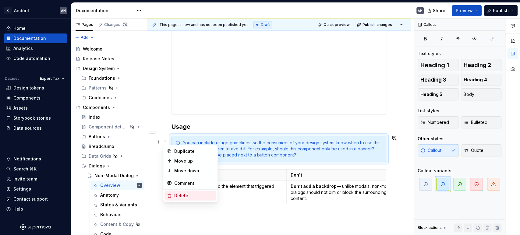
click at [188, 193] on div "Delete" at bounding box center [194, 196] width 40 height 6
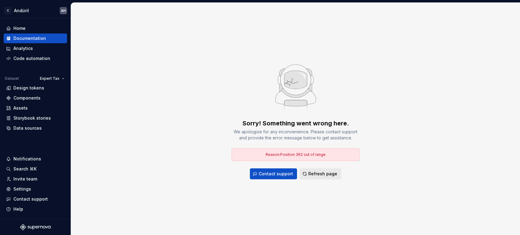
click at [323, 175] on span "Refresh page" at bounding box center [322, 174] width 29 height 6
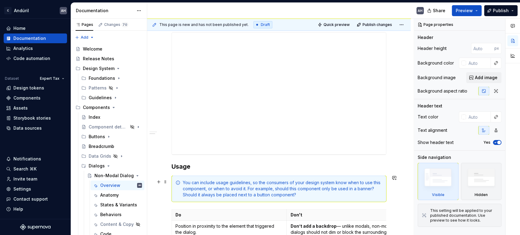
scroll to position [381, 0]
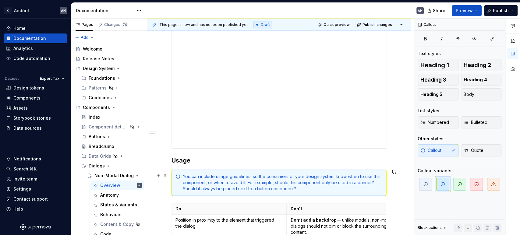
click at [239, 178] on div "You can include usage guidelines, so the consumers of your design system know w…" at bounding box center [282, 183] width 199 height 18
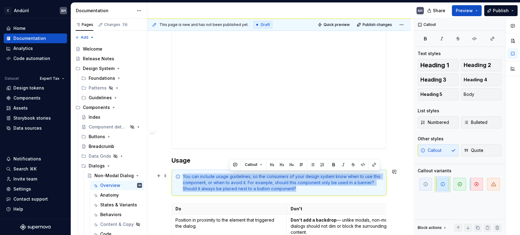
click at [239, 178] on div "You can include usage guidelines, so the consumers of your design system know w…" at bounding box center [282, 183] width 199 height 18
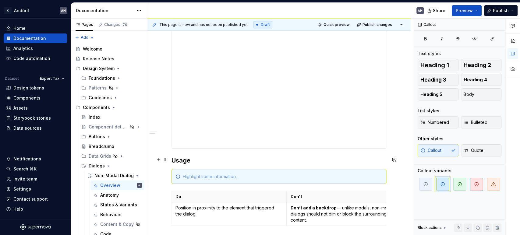
click at [213, 163] on h3 "Usage" at bounding box center [278, 160] width 215 height 9
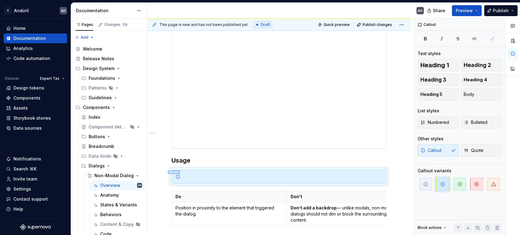
drag, startPoint x: 168, startPoint y: 170, endPoint x: 180, endPoint y: 174, distance: 12.0
click at [180, 174] on div "**********" at bounding box center [280, 127] width 266 height 217
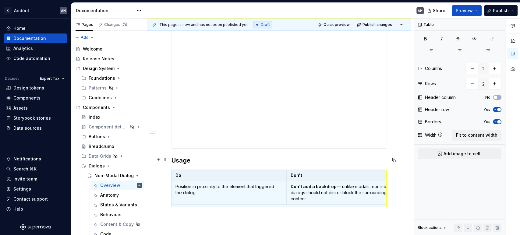
click at [200, 161] on h3 "Usage" at bounding box center [278, 160] width 215 height 9
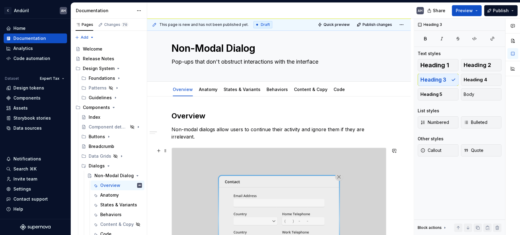
scroll to position [0, 0]
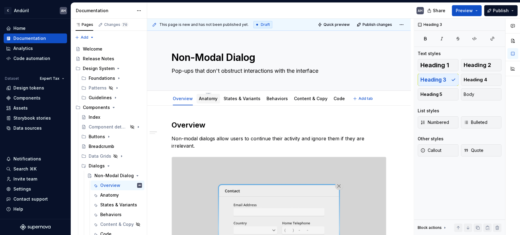
click at [213, 97] on link "Anatomy" at bounding box center [208, 98] width 19 height 5
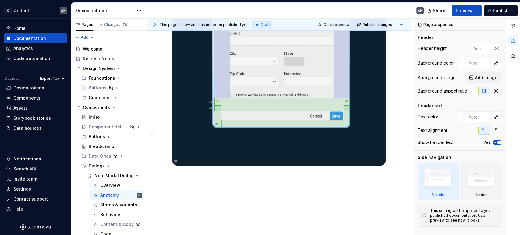
scroll to position [482, 0]
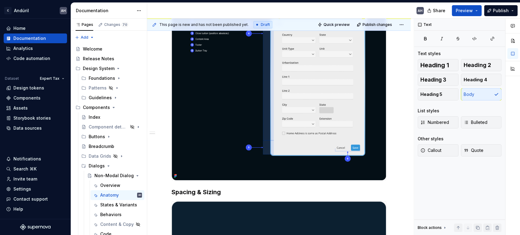
scroll to position [177, 0]
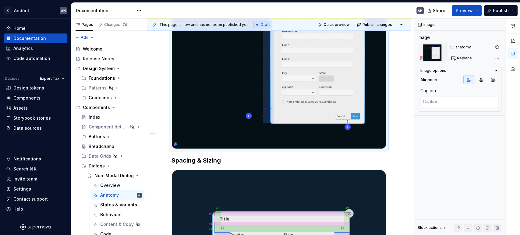
click at [214, 122] on img at bounding box center [279, 53] width 214 height 192
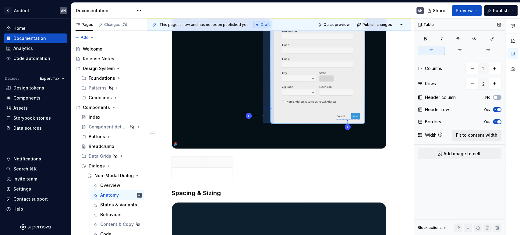
click at [485, 137] on span "Fit to content width" at bounding box center [476, 135] width 41 height 6
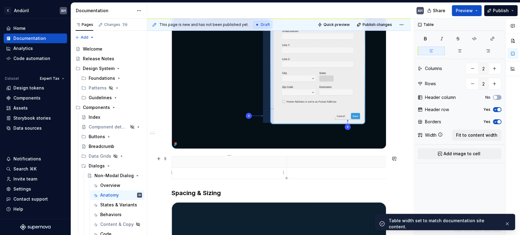
click at [202, 172] on p at bounding box center [228, 173] width 107 height 6
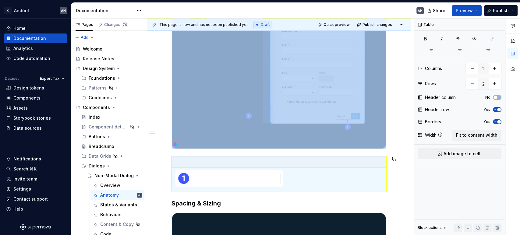
click at [202, 173] on div at bounding box center [229, 179] width 103 height 12
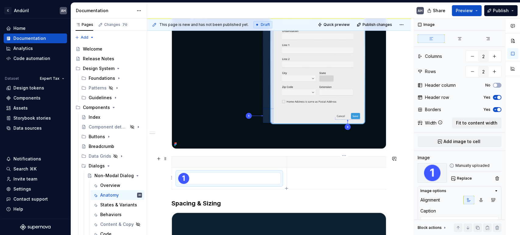
click at [324, 173] on p at bounding box center [343, 173] width 107 height 6
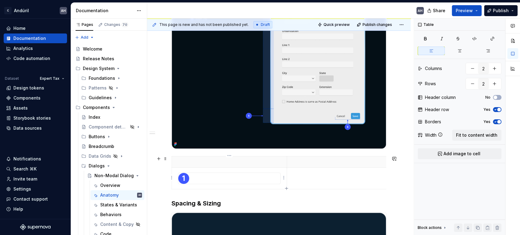
click at [266, 176] on div at bounding box center [229, 178] width 102 height 11
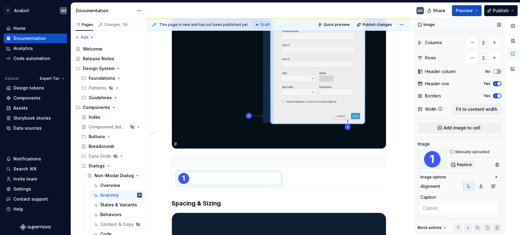
scroll to position [19, 0]
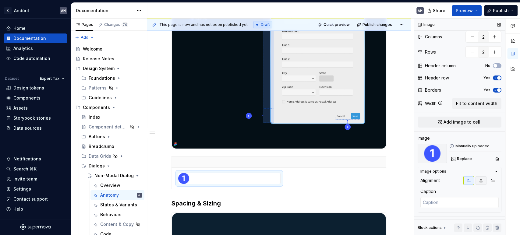
click at [479, 181] on icon "button" at bounding box center [480, 180] width 3 height 3
click at [469, 103] on span "Fit to content width" at bounding box center [476, 103] width 41 height 6
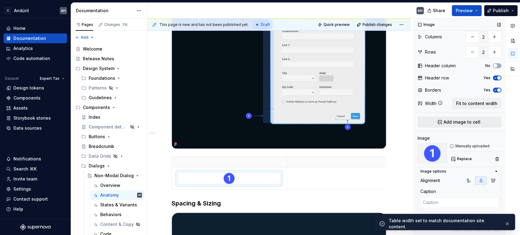
click at [462, 121] on span "Add image to cell" at bounding box center [461, 122] width 37 height 6
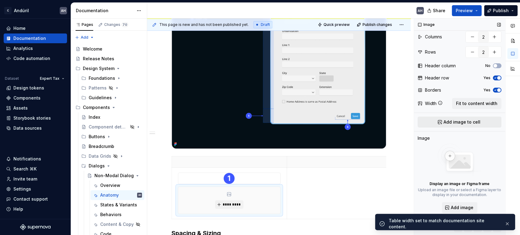
scroll to position [0, 0]
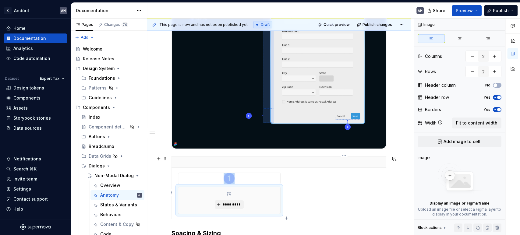
click at [307, 191] on td at bounding box center [343, 192] width 115 height 51
click at [263, 175] on div at bounding box center [229, 178] width 102 height 11
click at [259, 201] on div "*********" at bounding box center [229, 200] width 102 height 27
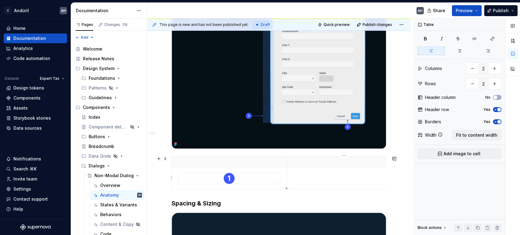
click at [307, 175] on p at bounding box center [343, 173] width 107 height 6
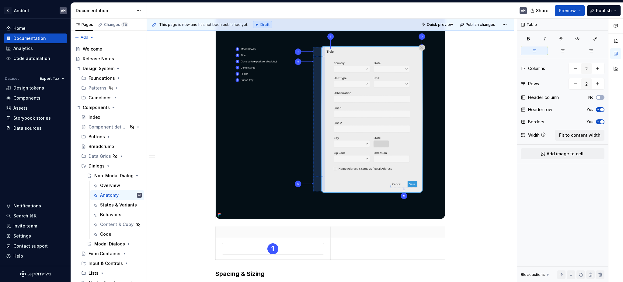
scroll to position [130, 0]
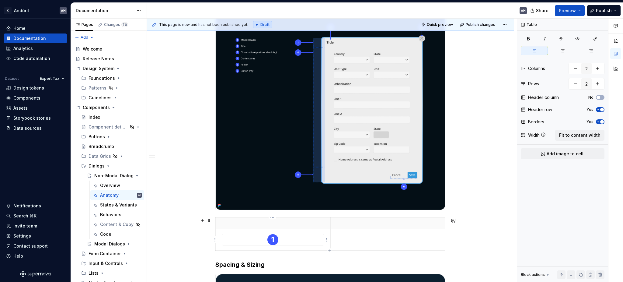
click at [294, 235] on div at bounding box center [273, 239] width 102 height 11
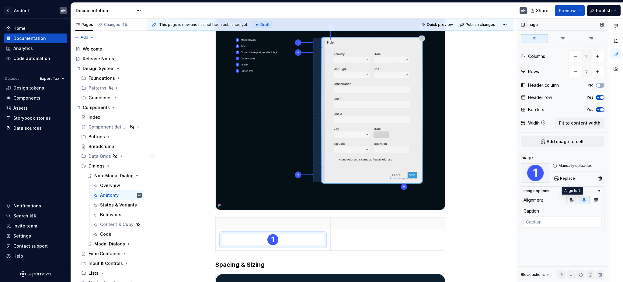
click at [519, 199] on icon "button" at bounding box center [572, 199] width 3 height 3
click at [519, 110] on span "button" at bounding box center [603, 110] width 4 height 4
click at [365, 235] on td at bounding box center [388, 240] width 115 height 22
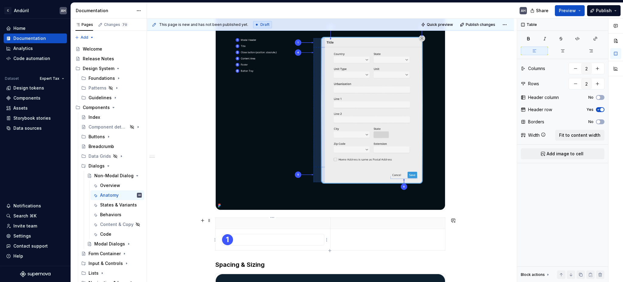
click at [295, 235] on div at bounding box center [273, 239] width 102 height 11
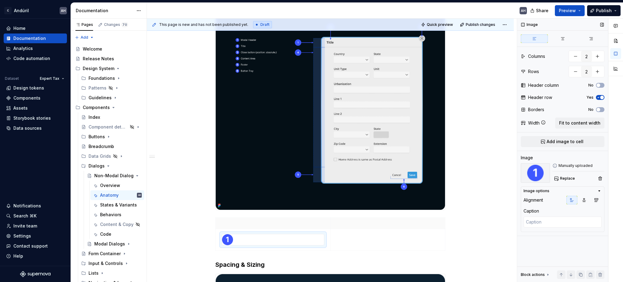
click at [519, 98] on icon "button" at bounding box center [598, 98] width 5 height 4
click at [519, 98] on span "button" at bounding box center [599, 98] width 4 height 4
click at [519, 85] on button "No" at bounding box center [600, 85] width 9 height 5
click at [519, 97] on span "button" at bounding box center [603, 98] width 4 height 4
click at [329, 235] on th at bounding box center [273, 240] width 115 height 22
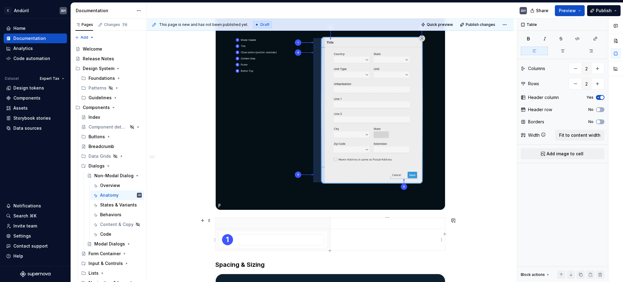
click at [351, 235] on p at bounding box center [388, 234] width 107 height 6
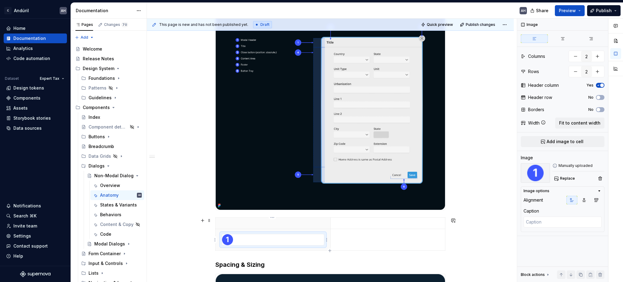
click at [296, 235] on div at bounding box center [273, 239] width 102 height 11
click at [348, 235] on td at bounding box center [388, 240] width 115 height 22
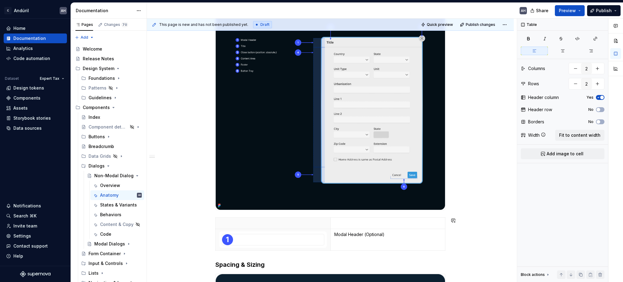
click at [348, 235] on td "Modal Header (Optional)" at bounding box center [388, 240] width 115 height 22
click at [433, 25] on span "Quick preview" at bounding box center [440, 24] width 26 height 5
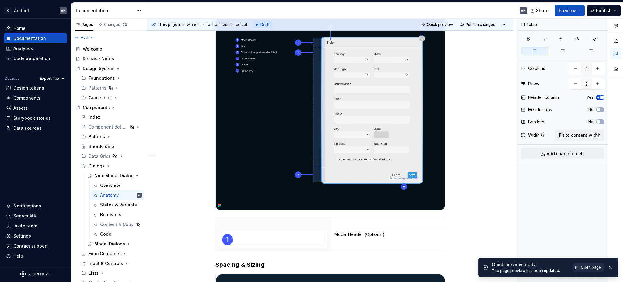
click at [519, 235] on span "Open page" at bounding box center [591, 267] width 20 height 5
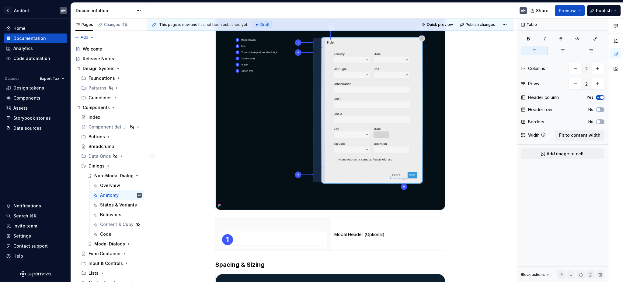
click at [286, 178] on img at bounding box center [331, 106] width 230 height 205
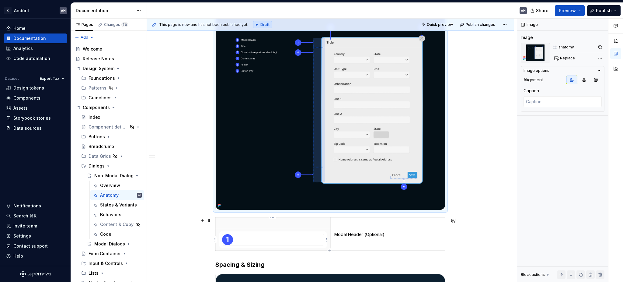
click at [283, 234] on div at bounding box center [273, 240] width 103 height 12
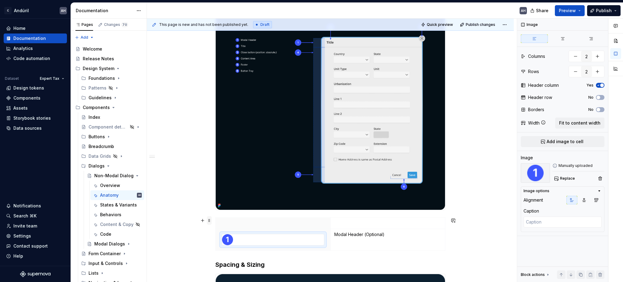
click at [207, 222] on span at bounding box center [209, 220] width 5 height 9
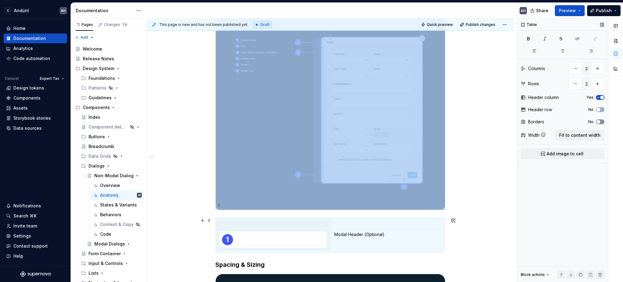
click at [519, 121] on button "No" at bounding box center [600, 121] width 9 height 5
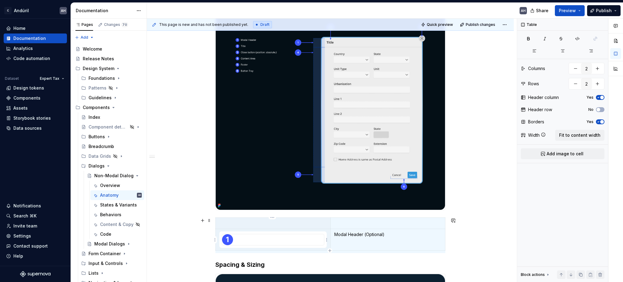
click at [324, 235] on div at bounding box center [273, 240] width 103 height 12
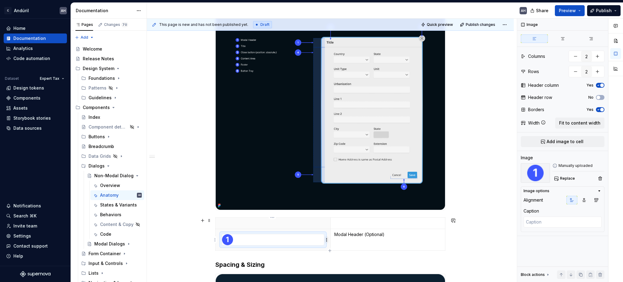
click at [326, 235] on html "C Andúril AH Home Documentation Analytics Code automation Dataset Expert Tax De…" at bounding box center [311, 141] width 623 height 282
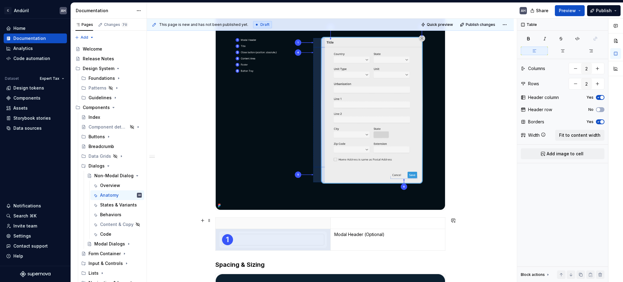
click at [314, 235] on html "C Andúril AH Home Documentation Analytics Code automation Dataset Expert Tax De…" at bounding box center [311, 141] width 623 height 282
click at [264, 235] on div at bounding box center [273, 239] width 102 height 11
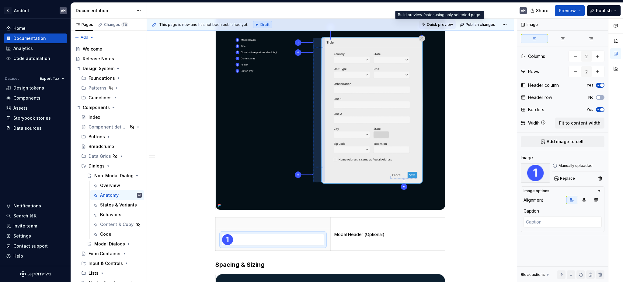
click at [446, 22] on span "Quick preview" at bounding box center [440, 24] width 26 height 5
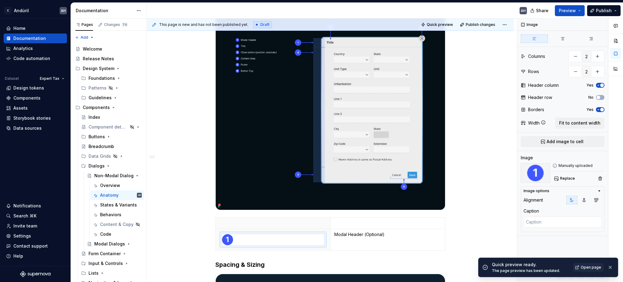
click at [519, 235] on span "Open page" at bounding box center [591, 267] width 20 height 5
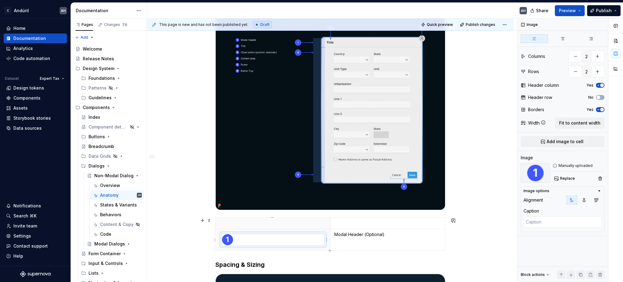
click at [262, 235] on div at bounding box center [273, 239] width 102 height 11
click at [392, 235] on p "Modal Header (Optional)" at bounding box center [388, 234] width 107 height 6
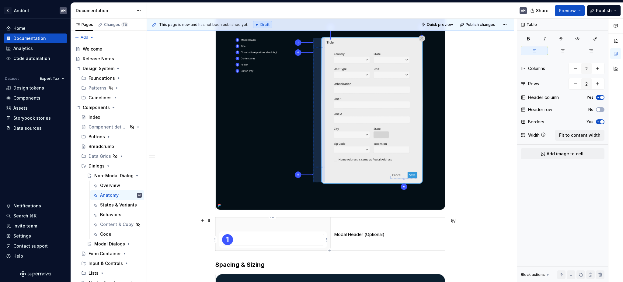
click at [324, 235] on div at bounding box center [273, 240] width 103 height 12
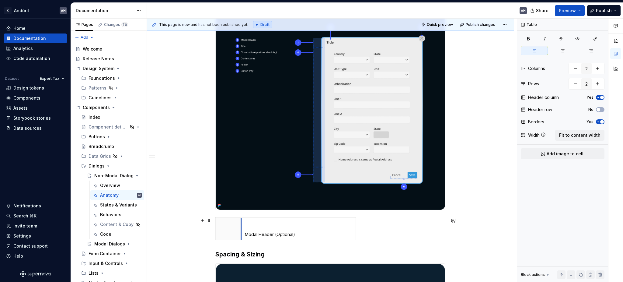
drag, startPoint x: 329, startPoint y: 226, endPoint x: 238, endPoint y: 226, distance: 91.6
click at [241, 226] on td at bounding box center [298, 223] width 115 height 11
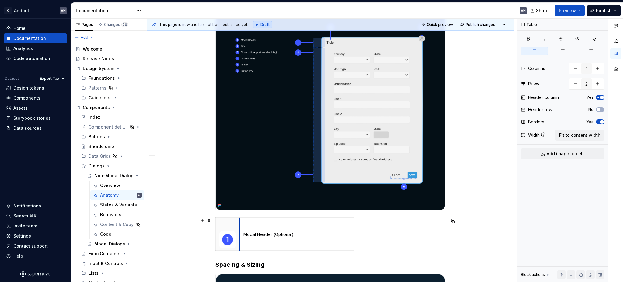
drag, startPoint x: 328, startPoint y: 227, endPoint x: 239, endPoint y: 228, distance: 89.2
click at [240, 228] on td at bounding box center [297, 223] width 115 height 11
click at [276, 235] on td "Modal Header (Optional)" at bounding box center [297, 240] width 115 height 22
click at [309, 235] on p "Modal Header (Optional)" at bounding box center [297, 234] width 107 height 6
click at [296, 219] on html "C Andúril AH Home Documentation Analytics Code automation Dataset Expert Tax De…" at bounding box center [311, 141] width 623 height 282
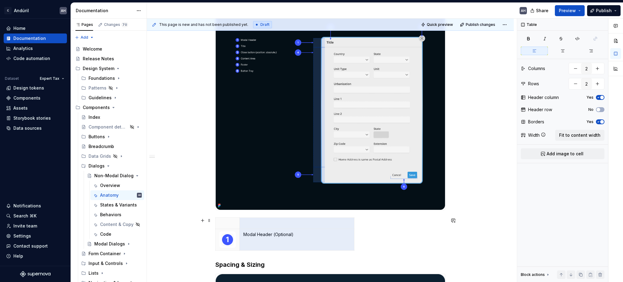
click at [267, 234] on html "C Andúril AH Home Documentation Analytics Code automation Dataset Expert Tax De…" at bounding box center [311, 141] width 623 height 282
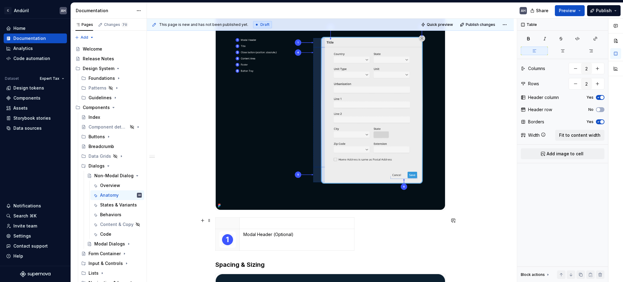
click at [359, 235] on div "Modal Header (Optional)" at bounding box center [331, 235] width 230 height 36
click at [342, 235] on td "Modal Header (Optional)" at bounding box center [297, 240] width 115 height 22
drag, startPoint x: 353, startPoint y: 242, endPoint x: 445, endPoint y: 242, distance: 91.3
click at [432, 26] on span "Quick preview" at bounding box center [440, 24] width 26 height 5
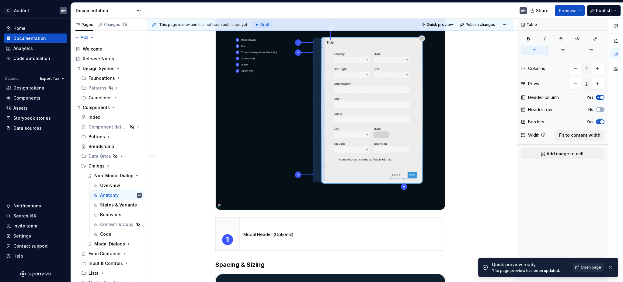
click at [519, 235] on span "Open page" at bounding box center [591, 267] width 20 height 5
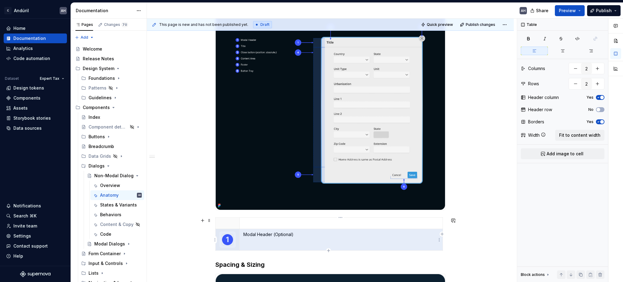
drag, startPoint x: 238, startPoint y: 233, endPoint x: 244, endPoint y: 233, distance: 5.8
click at [244, 233] on tr "Modal Header (Optional)" at bounding box center [329, 240] width 227 height 22
click at [228, 223] on p at bounding box center [227, 223] width 16 height 6
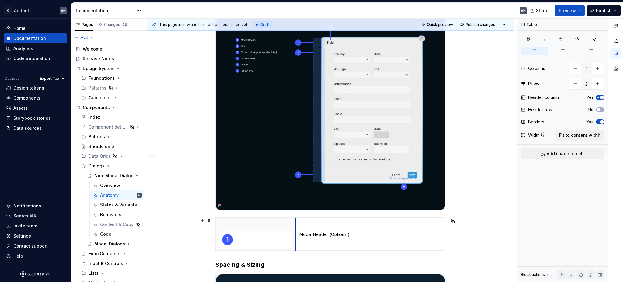
drag, startPoint x: 239, startPoint y: 223, endPoint x: 295, endPoint y: 222, distance: 56.3
click at [296, 222] on td at bounding box center [397, 223] width 203 height 11
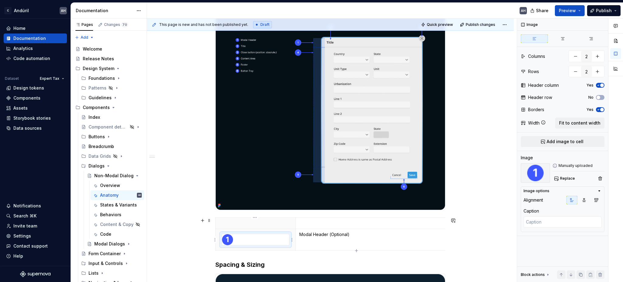
click at [260, 234] on div at bounding box center [255, 239] width 67 height 11
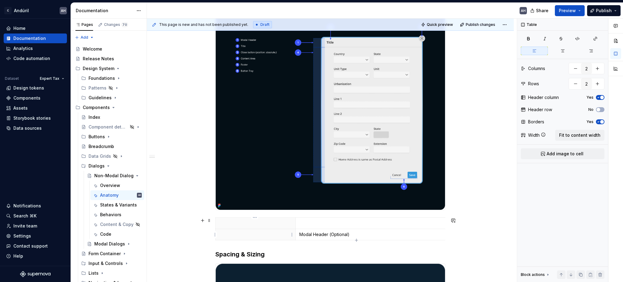
click at [259, 234] on p at bounding box center [255, 234] width 72 height 6
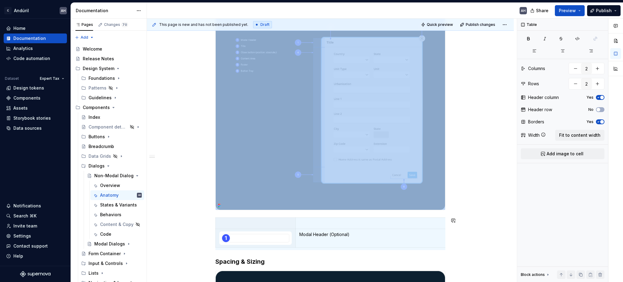
click at [259, 234] on div at bounding box center [256, 238] width 68 height 9
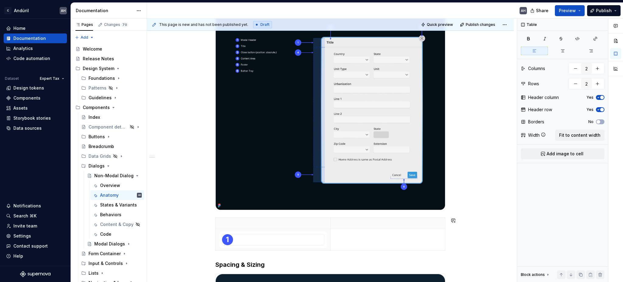
click at [239, 235] on div at bounding box center [273, 239] width 102 height 11
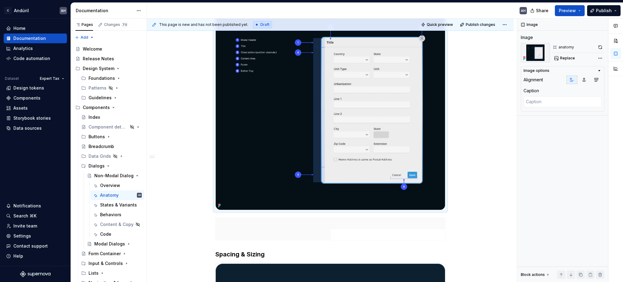
click at [240, 194] on img at bounding box center [331, 106] width 230 height 205
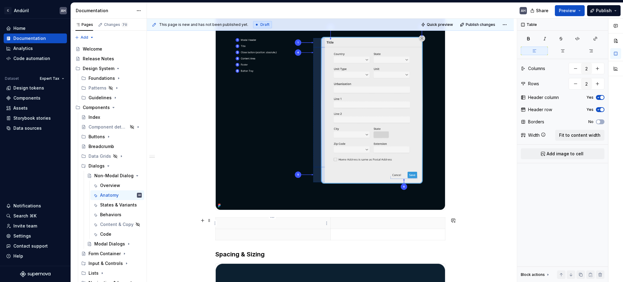
click at [219, 220] on p at bounding box center [272, 223] width 107 height 6
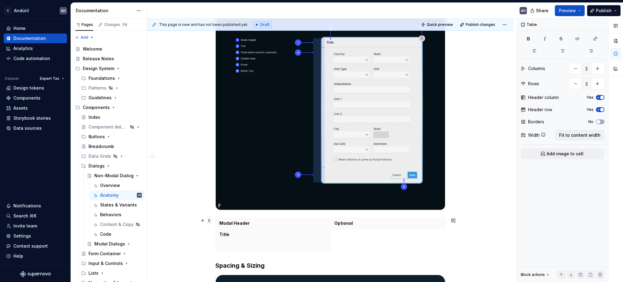
click at [209, 222] on span at bounding box center [209, 220] width 5 height 9
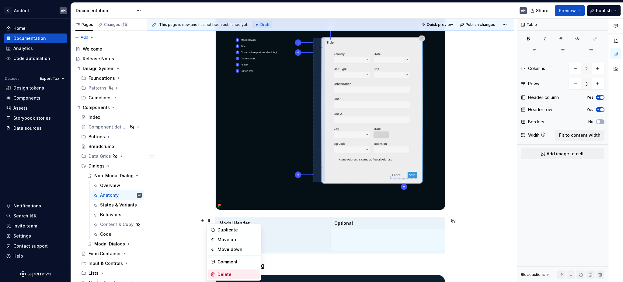
click at [237, 235] on div "Delete" at bounding box center [238, 274] width 40 height 6
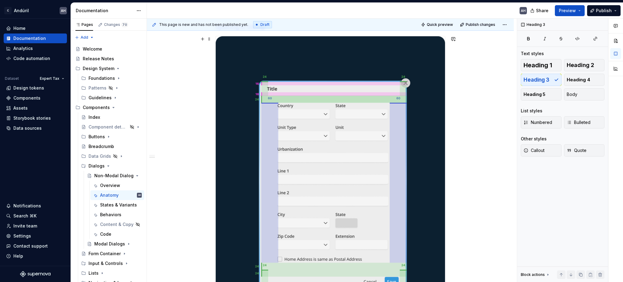
scroll to position [0, 0]
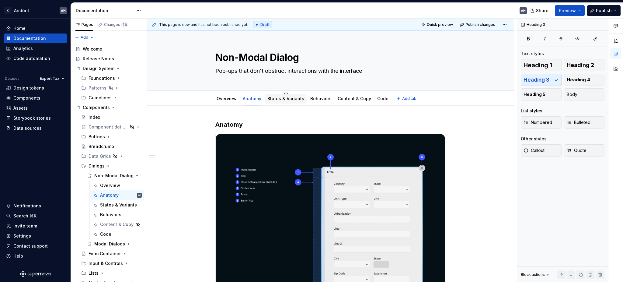
click at [282, 100] on link "States & Variants" at bounding box center [286, 98] width 37 height 5
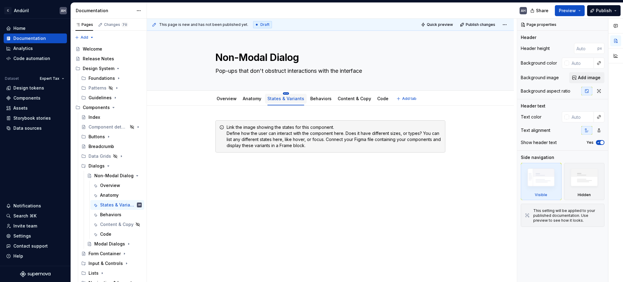
click at [283, 92] on html "C Andúril AH Home Documentation Analytics Code automation Dataset Expert Tax De…" at bounding box center [311, 141] width 623 height 282
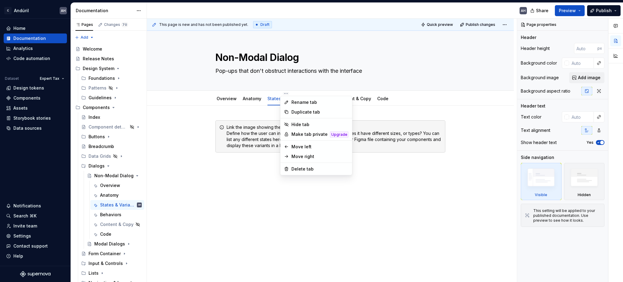
click at [313, 194] on html "C Andúril AH Home Documentation Analytics Code automation Dataset Expert Tax De…" at bounding box center [311, 141] width 623 height 282
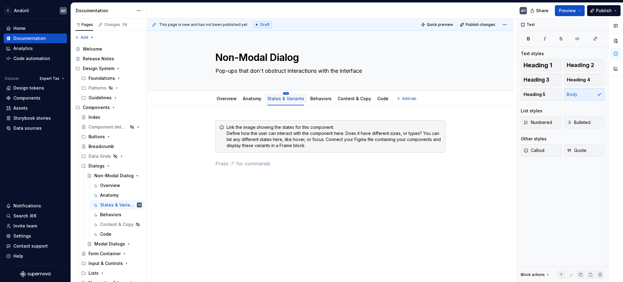
click at [283, 92] on html "C Andúril AH Home Documentation Analytics Code automation Dataset Expert Tax De…" at bounding box center [311, 141] width 623 height 282
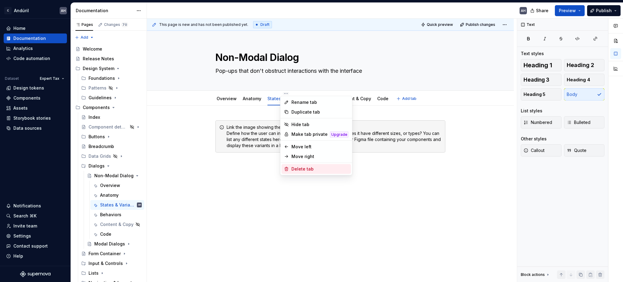
click at [306, 170] on div "Delete tab" at bounding box center [320, 169] width 57 height 6
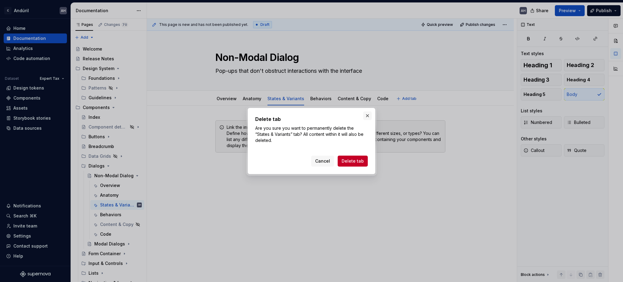
click at [368, 116] on button "button" at bounding box center [367, 115] width 9 height 9
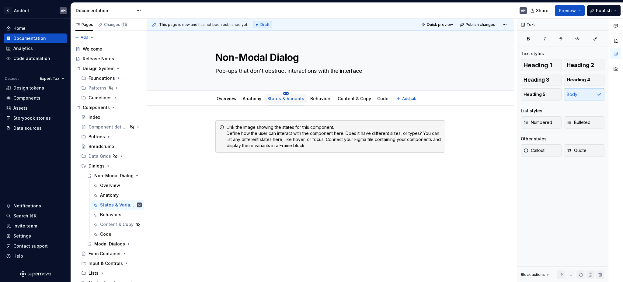
click at [282, 93] on html "C Andúril AH Home Documentation Analytics Code automation Dataset Expert Tax De…" at bounding box center [311, 141] width 623 height 282
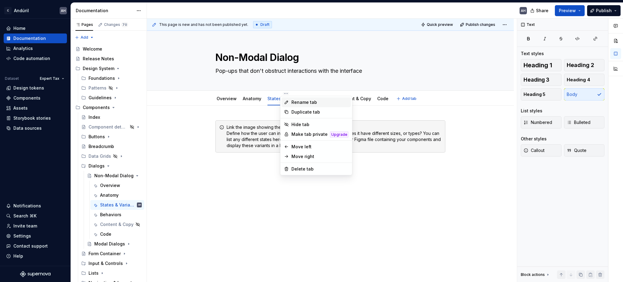
click at [300, 100] on div "Rename tab" at bounding box center [320, 102] width 57 height 6
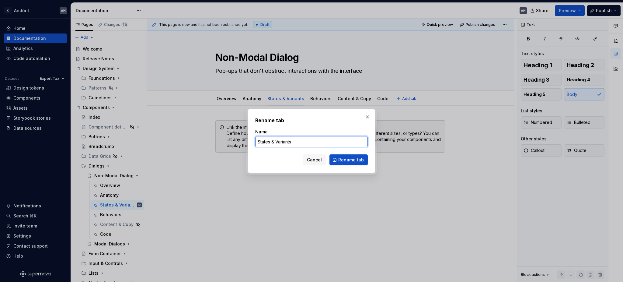
drag, startPoint x: 276, startPoint y: 142, endPoint x: 250, endPoint y: 139, distance: 26.0
click at [250, 139] on div "Rename tab Name States & Variants Cancel Rename tab" at bounding box center [312, 141] width 128 height 64
click button "Rename tab" at bounding box center [349, 159] width 38 height 11
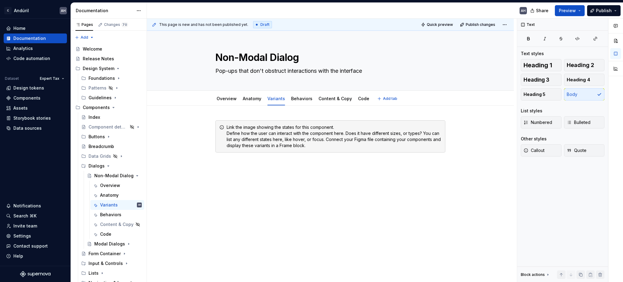
click at [403, 229] on div "Link the image showing the states for this component. Define how the user can i…" at bounding box center [330, 182] width 367 height 153
click at [209, 126] on span at bounding box center [209, 127] width 5 height 9
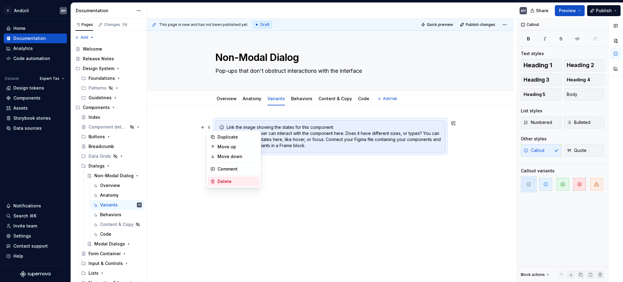
click at [232, 177] on div "Delete" at bounding box center [234, 182] width 52 height 10
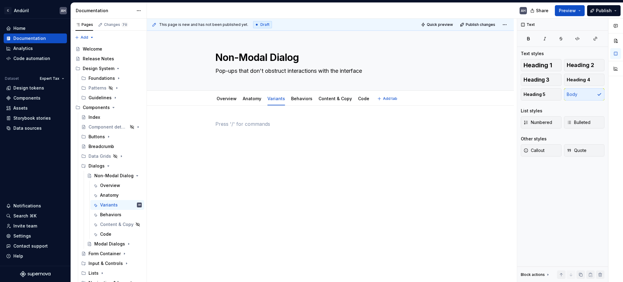
click at [261, 148] on div at bounding box center [331, 135] width 230 height 30
click at [273, 93] on html "C Andúril AH Home Documentation Analytics Code automation Dataset Expert Tax De…" at bounding box center [311, 141] width 623 height 282
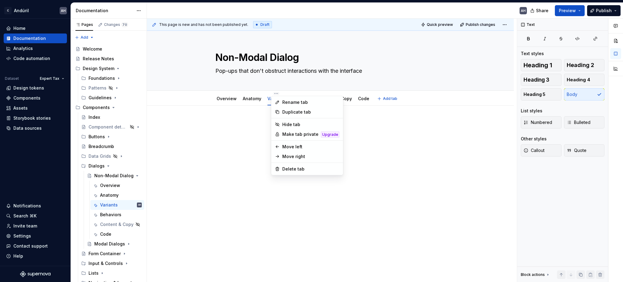
click at [294, 119] on div "Rename tab Duplicate tab Hide tab Make tab private Upgrade Move left Move right…" at bounding box center [307, 135] width 72 height 79
click at [293, 123] on div "Hide tab" at bounding box center [310, 124] width 57 height 6
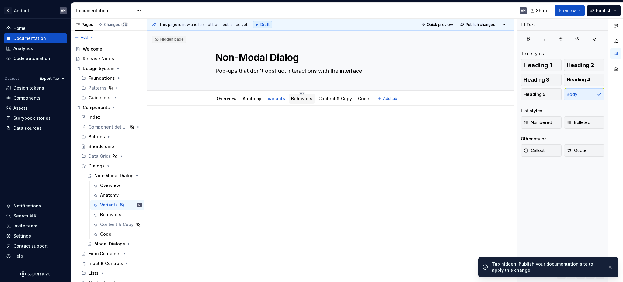
click at [301, 99] on link "Behaviors" at bounding box center [301, 98] width 21 height 5
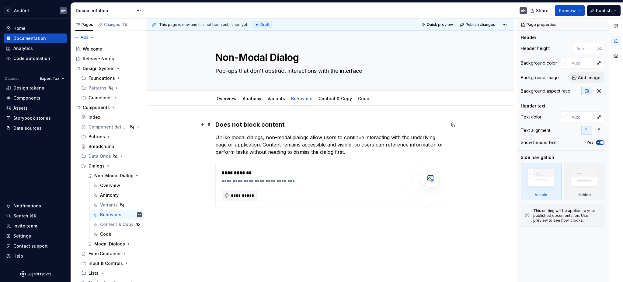
click at [298, 122] on h3 "Does not block content" at bounding box center [331, 124] width 230 height 9
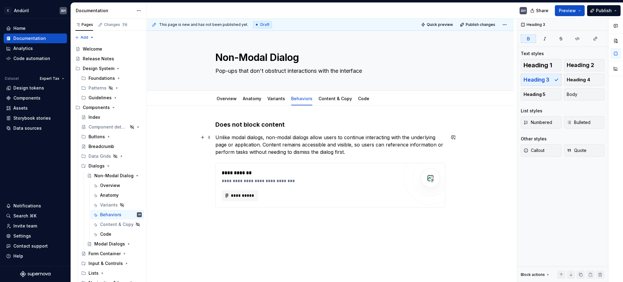
click at [305, 155] on p "Unlike modal dialogs, non-modal dialogs allow users to continue interacting wit…" at bounding box center [331, 145] width 230 height 22
click at [359, 146] on p "Unlike modal dialogs, non-modal dialogs allow users to continue interacting wit…" at bounding box center [331, 145] width 230 height 22
click at [364, 157] on div "**********" at bounding box center [331, 171] width 230 height 102
click at [357, 154] on p "Unlike modal dialogs, non-modal dialogs allow users to continue interacting wit…" at bounding box center [331, 145] width 230 height 22
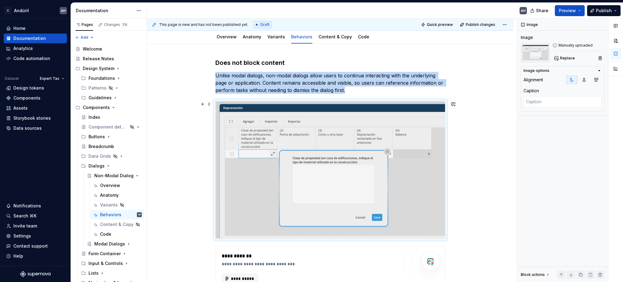
scroll to position [122, 0]
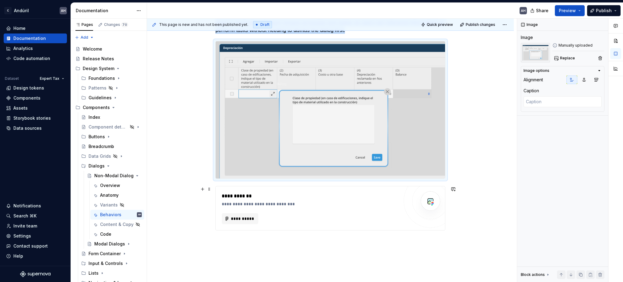
click at [278, 202] on div "**********" at bounding box center [310, 204] width 177 height 6
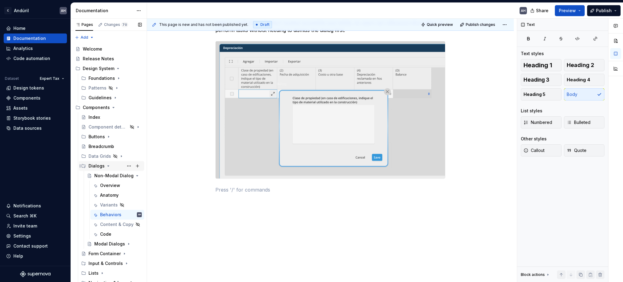
click at [108, 166] on icon "Page tree" at bounding box center [109, 166] width 2 height 1
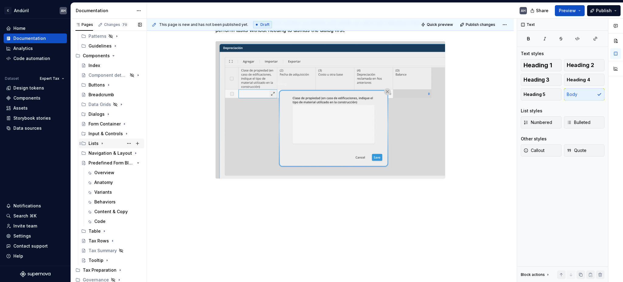
scroll to position [52, 0]
click at [104, 226] on div "Table" at bounding box center [115, 230] width 53 height 9
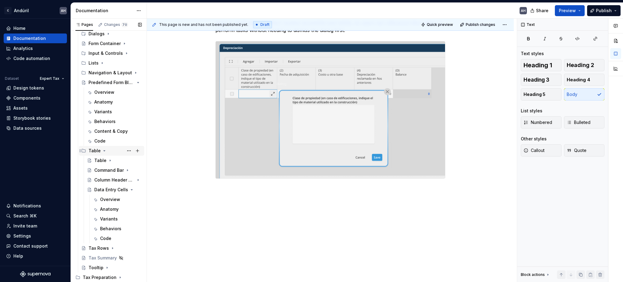
scroll to position [134, 0]
click at [106, 228] on div "Behaviors" at bounding box center [110, 227] width 21 height 6
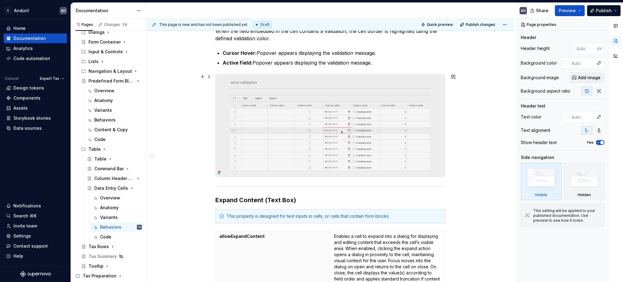
scroll to position [25, 0]
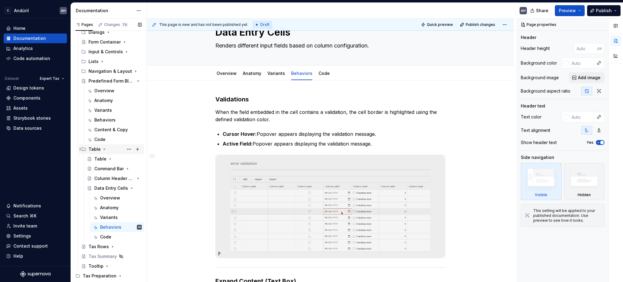
click at [103, 148] on icon "Page tree" at bounding box center [104, 149] width 5 height 5
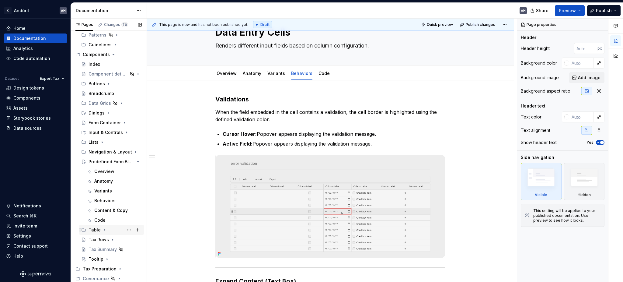
scroll to position [52, 0]
click at [125, 74] on button "Page tree" at bounding box center [129, 74] width 9 height 9
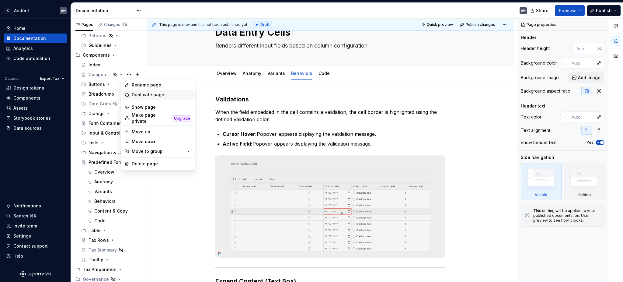
click at [155, 92] on div "Duplicate page" at bounding box center [162, 95] width 60 height 6
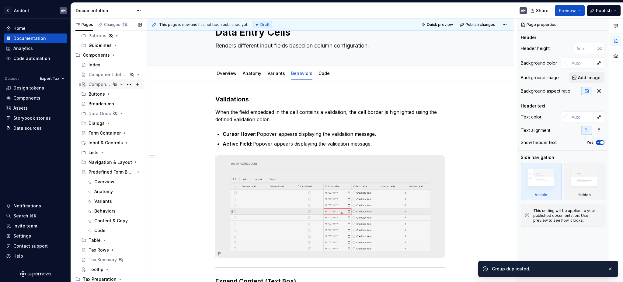
click at [94, 83] on div "Component detail template" at bounding box center [100, 84] width 22 height 6
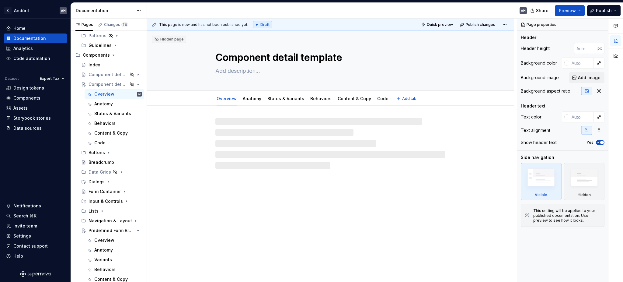
click at [247, 58] on textarea "Component detail template" at bounding box center [329, 57] width 230 height 15
click at [241, 57] on textarea "Component detail template" at bounding box center [329, 57] width 230 height 15
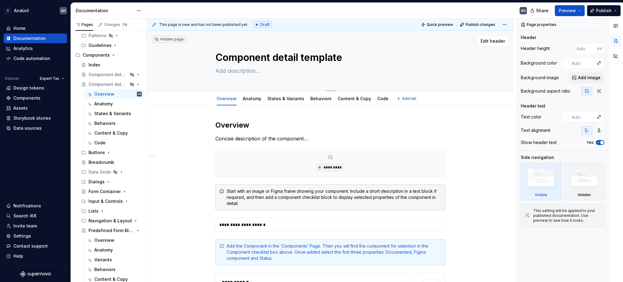
click at [265, 56] on textarea "Component detail template" at bounding box center [329, 57] width 230 height 15
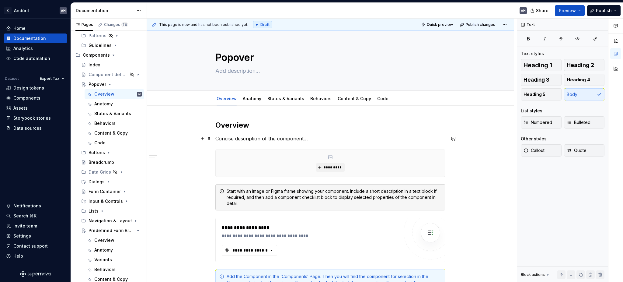
click at [231, 137] on p "Concise description of the component…" at bounding box center [331, 138] width 230 height 7
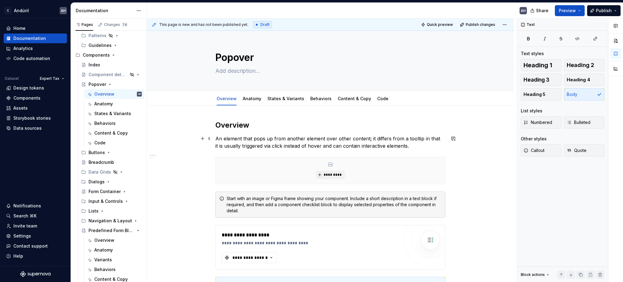
click at [438, 139] on p "An element that pops up from another element over other content; it differs fro…" at bounding box center [331, 142] width 230 height 15
click at [423, 146] on p "An element that pops up from another element over other content; it differs fro…" at bounding box center [331, 142] width 230 height 15
click at [251, 144] on p "An element that pops up from another element over other content; it differs fro…" at bounding box center [331, 142] width 230 height 15
click at [295, 143] on p "An element that pops up from another element over other content; it differs fro…" at bounding box center [331, 142] width 230 height 15
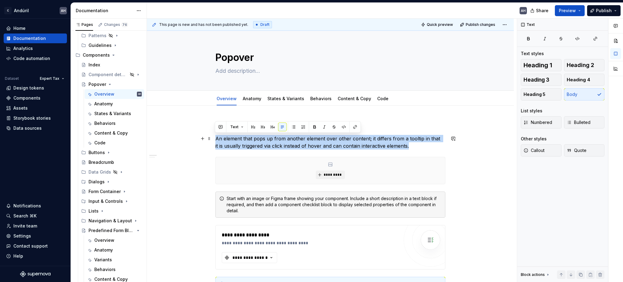
drag, startPoint x: 415, startPoint y: 145, endPoint x: 215, endPoint y: 138, distance: 199.8
click at [216, 138] on p "An element that pops up from another element over other content; it differs fro…" at bounding box center [331, 142] width 230 height 15
click at [426, 141] on p "An element that pops up from another element over other content; it differs fro…" at bounding box center [331, 142] width 230 height 15
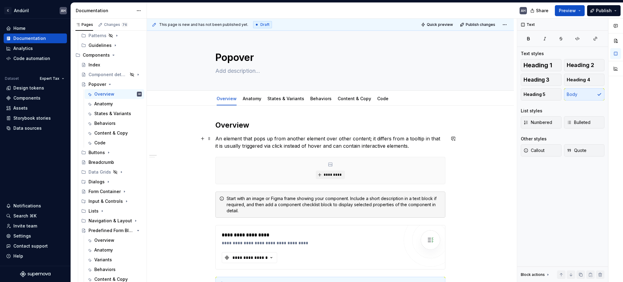
click at [438, 138] on p "An element that pops up from another element over other content; it differs fro…" at bounding box center [331, 142] width 230 height 15
click at [236, 144] on p "An element that pops up from another element over other content; it differs fro…" at bounding box center [331, 142] width 230 height 15
click at [223, 146] on p "An element that pops up from another element over other content; it differs fro…" at bounding box center [331, 142] width 230 height 15
click at [407, 147] on p "An element that pops up from another element over other content; it differs fro…" at bounding box center [331, 142] width 230 height 15
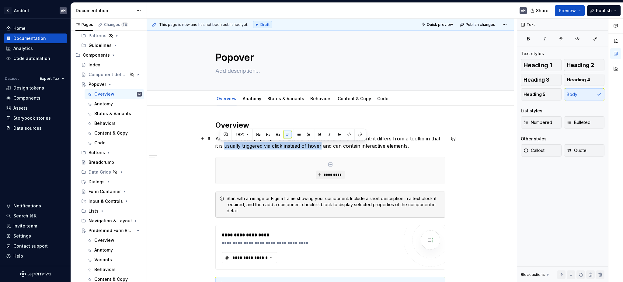
drag, startPoint x: 317, startPoint y: 144, endPoint x: 220, endPoint y: 142, distance: 96.8
click at [220, 142] on p "An element that pops up from another element over other content; it differs fro…" at bounding box center [331, 142] width 230 height 15
click at [429, 143] on p "An element that pops up from another element over other content; it differs fro…" at bounding box center [331, 142] width 230 height 15
click at [427, 145] on p "An element that pops up from another element over other content; it differs fro…" at bounding box center [331, 142] width 230 height 15
